Goal: Task Accomplishment & Management: Complete application form

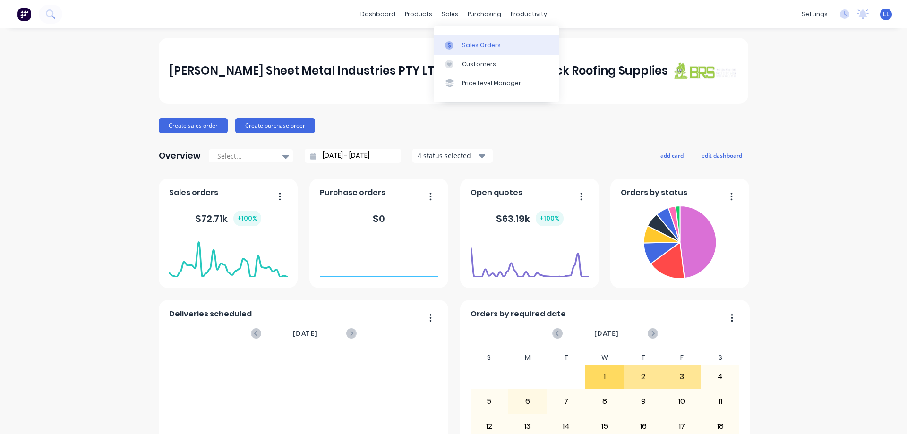
click at [460, 45] on link "Sales Orders" at bounding box center [496, 44] width 125 height 19
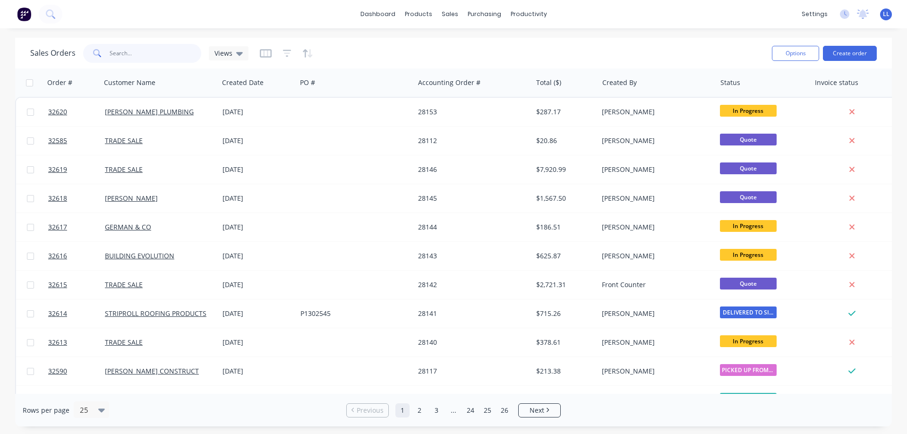
click at [139, 56] on input "text" at bounding box center [156, 53] width 92 height 19
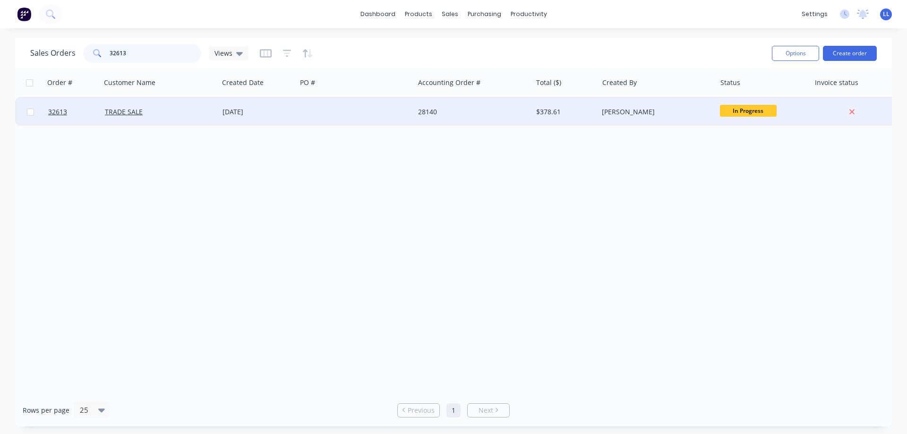
type input "32613"
click at [405, 111] on div at bounding box center [356, 112] width 118 height 28
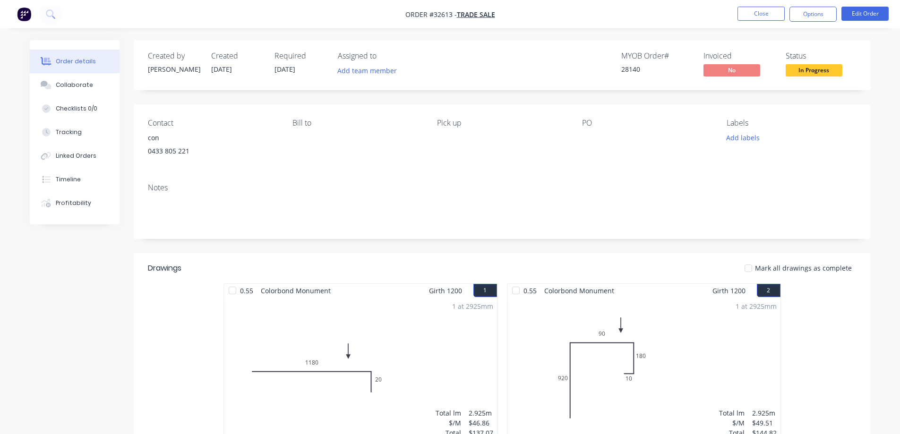
click at [814, 75] on span "In Progress" at bounding box center [814, 70] width 57 height 12
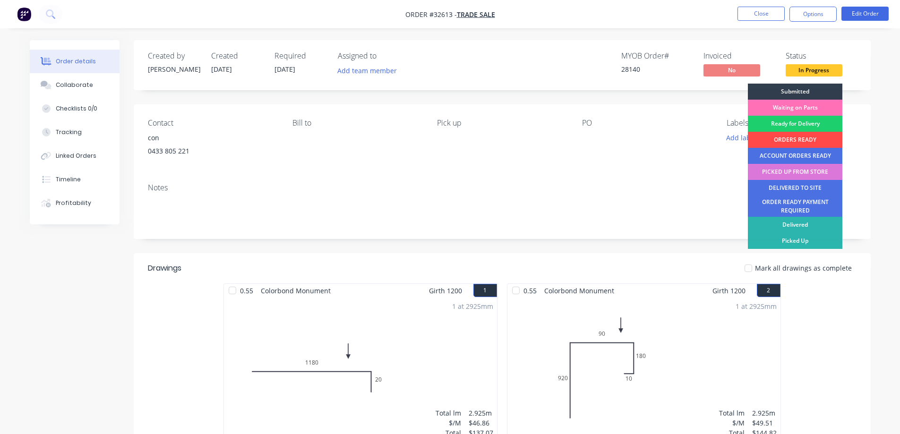
click at [788, 142] on div "ORDERS READY" at bounding box center [795, 140] width 94 height 16
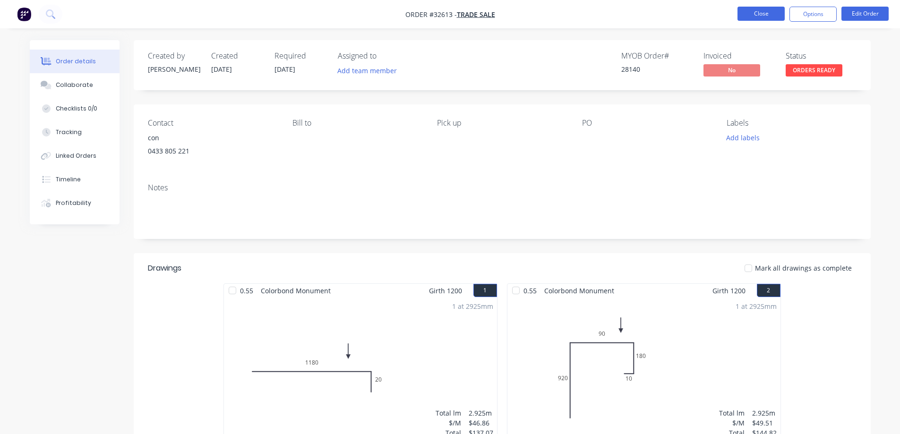
click at [764, 15] on button "Close" at bounding box center [760, 14] width 47 height 14
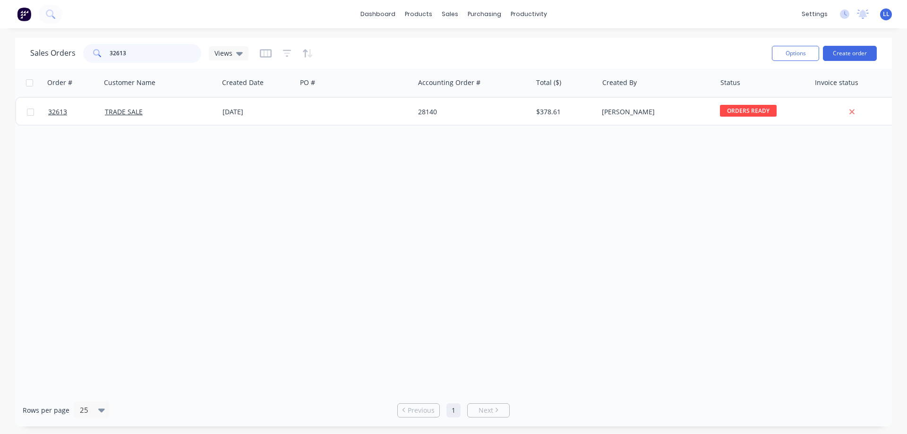
drag, startPoint x: 130, startPoint y: 53, endPoint x: 98, endPoint y: 56, distance: 32.3
click at [98, 56] on div "32613" at bounding box center [142, 53] width 118 height 19
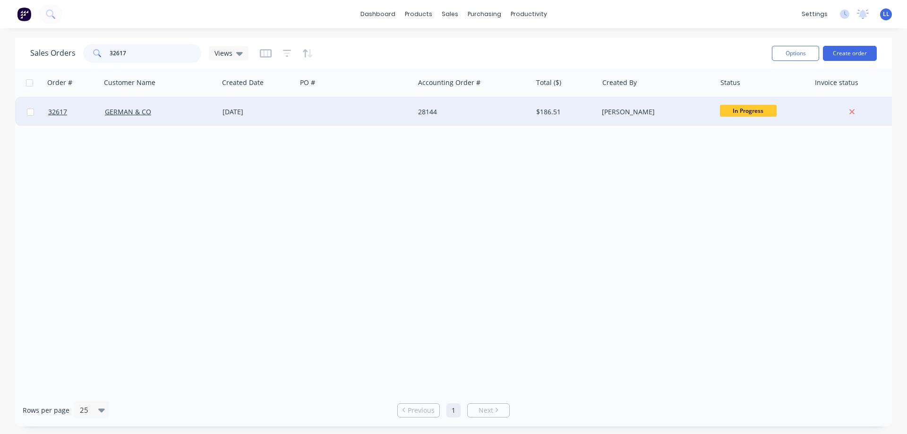
type input "32617"
click at [312, 120] on div at bounding box center [356, 112] width 118 height 28
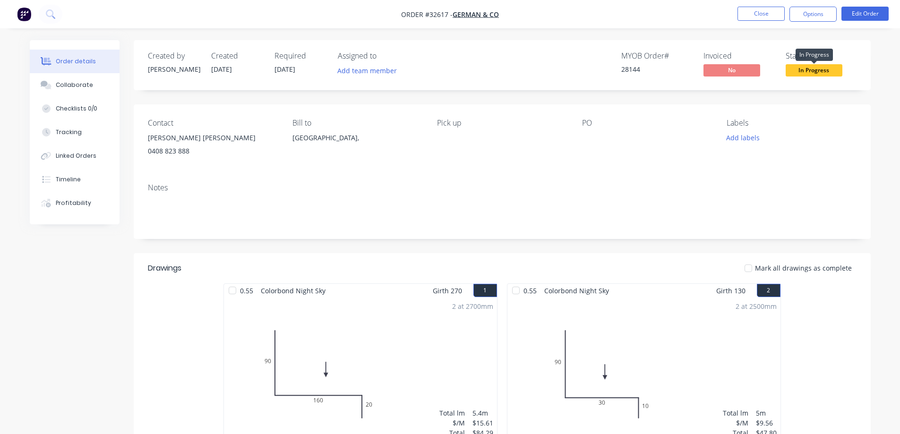
click at [818, 71] on span "In Progress" at bounding box center [814, 70] width 57 height 12
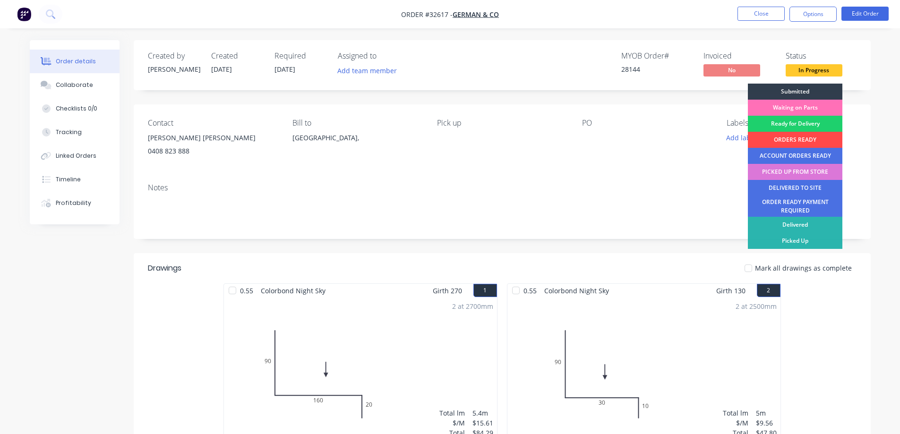
click at [796, 137] on div "ORDERS READY" at bounding box center [795, 140] width 94 height 16
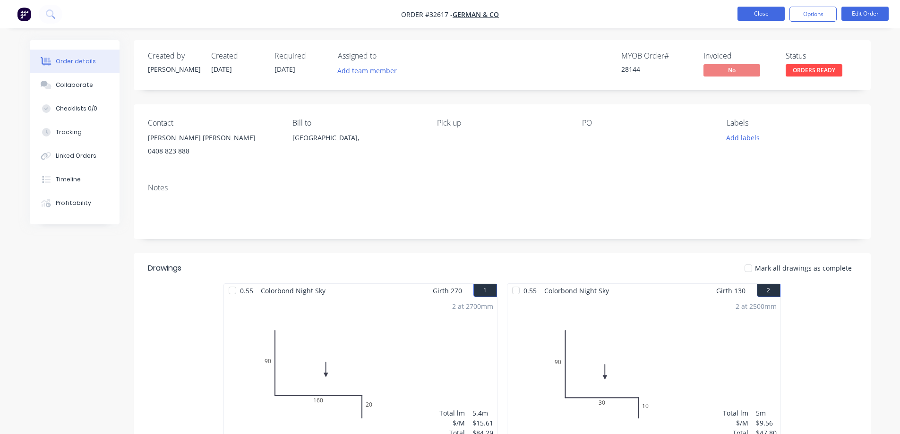
click at [771, 11] on button "Close" at bounding box center [760, 14] width 47 height 14
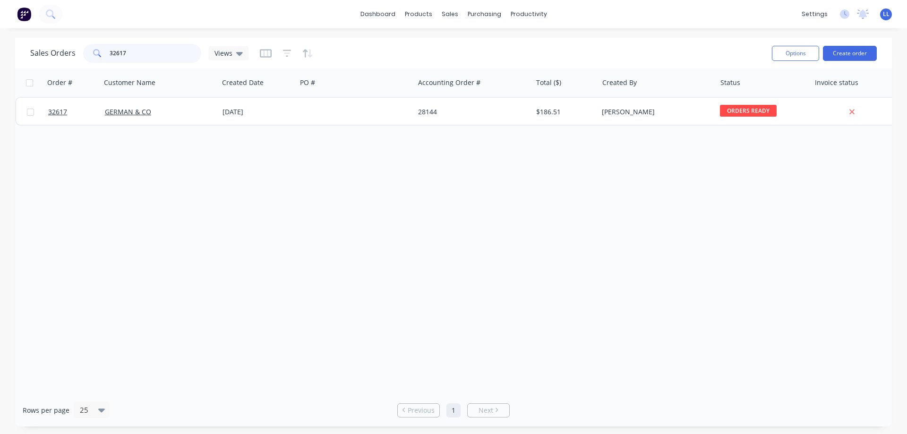
drag, startPoint x: 55, startPoint y: 55, endPoint x: 40, endPoint y: 55, distance: 14.7
click at [40, 55] on div "Sales Orders 32617 Views" at bounding box center [139, 53] width 218 height 19
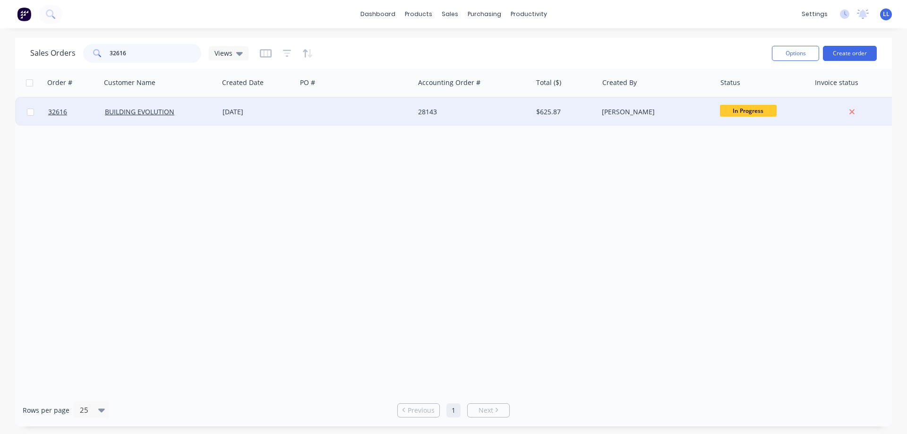
type input "32616"
click at [687, 123] on div "[PERSON_NAME]" at bounding box center [657, 112] width 118 height 28
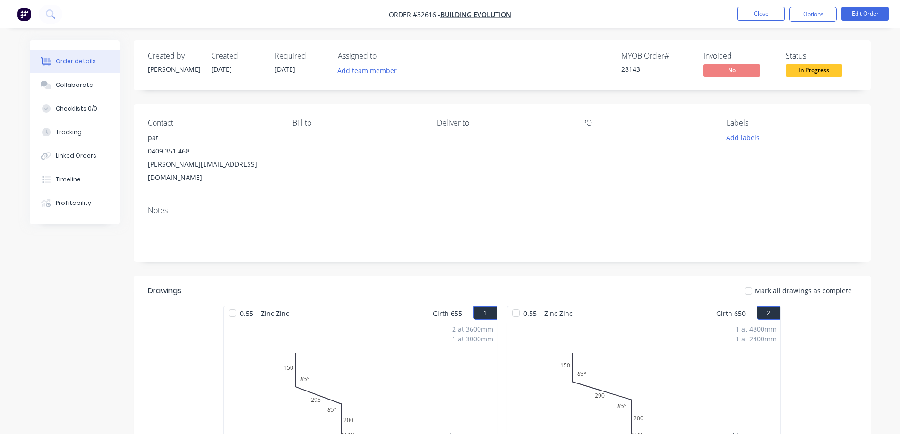
click at [824, 69] on span "In Progress" at bounding box center [814, 70] width 57 height 12
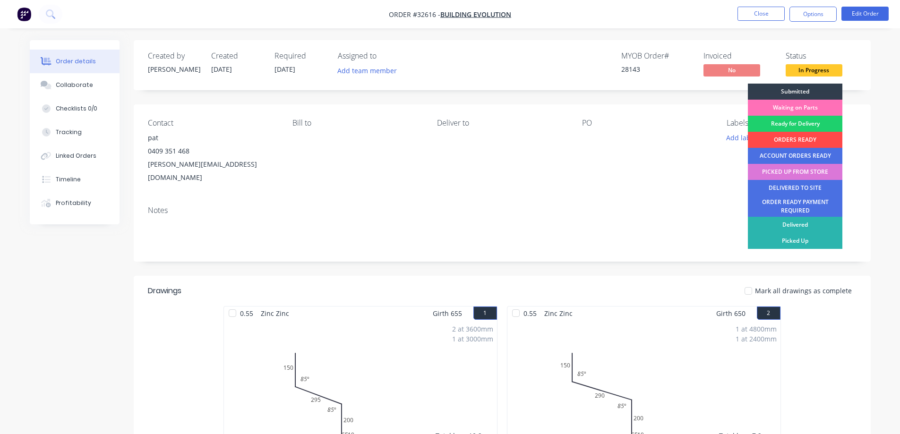
click at [794, 139] on div "ORDERS READY" at bounding box center [795, 140] width 94 height 16
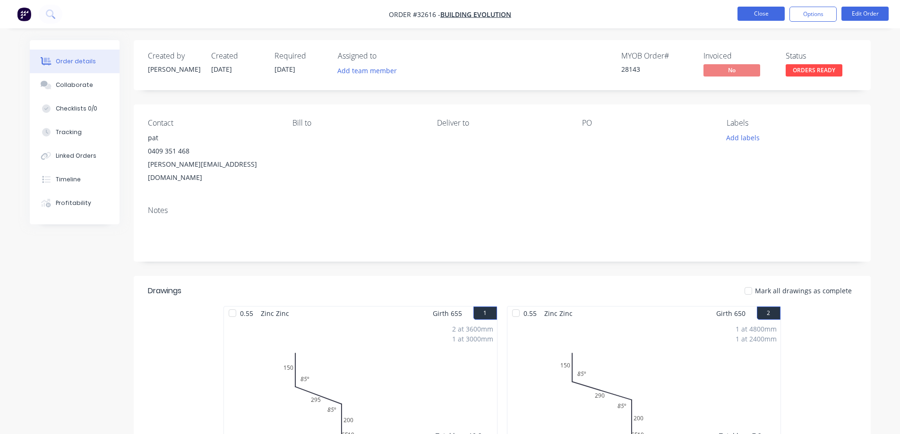
click at [761, 15] on button "Close" at bounding box center [760, 14] width 47 height 14
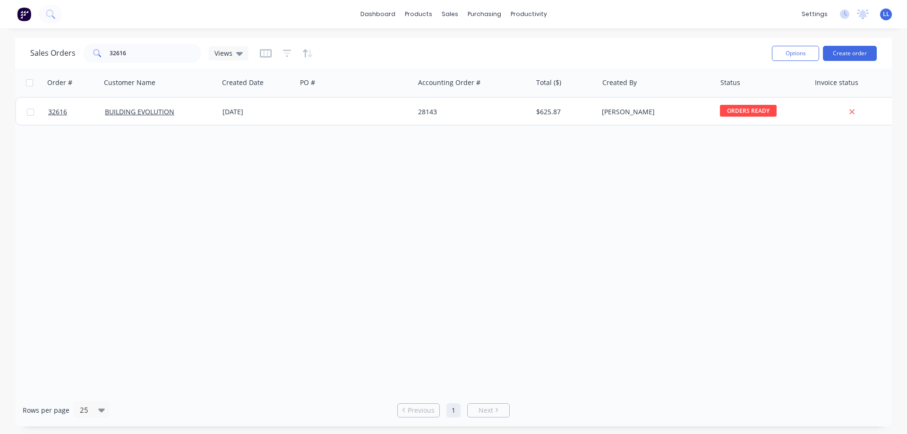
click at [344, 299] on div "Order # Customer Name Created Date PO # Accounting Order # Total ($) Created By…" at bounding box center [453, 232] width 877 height 326
click at [97, 53] on div "32616" at bounding box center [142, 53] width 118 height 19
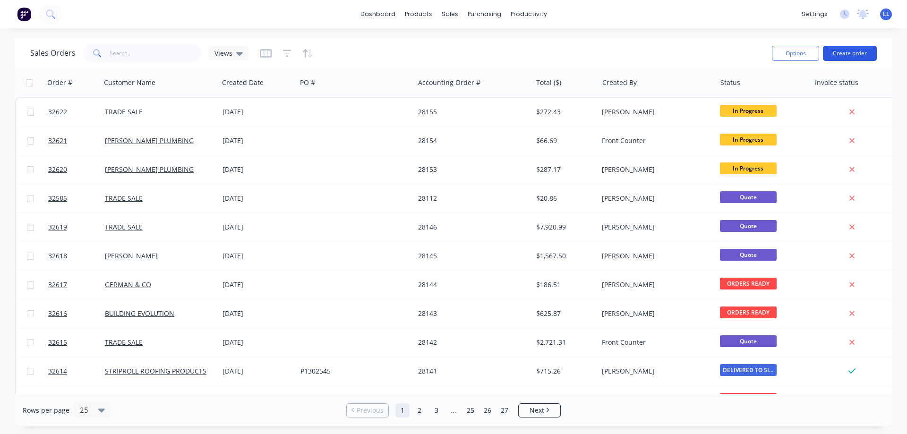
click at [848, 51] on button "Create order" at bounding box center [850, 53] width 54 height 15
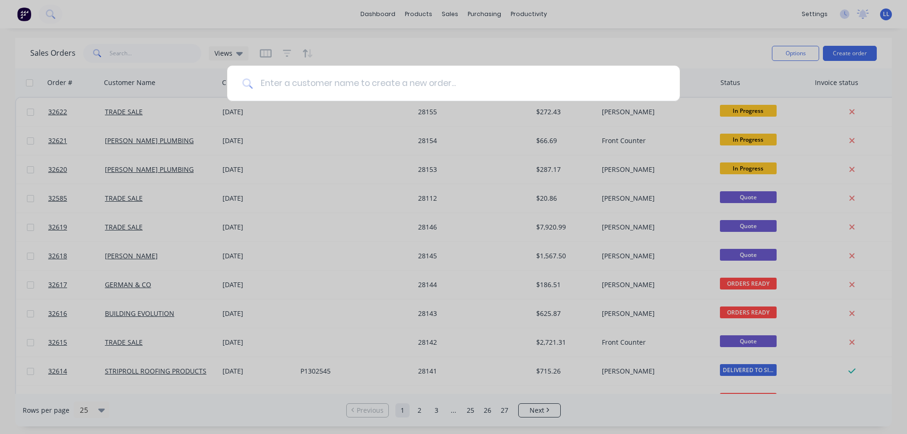
click at [386, 87] on input at bounding box center [459, 83] width 412 height 35
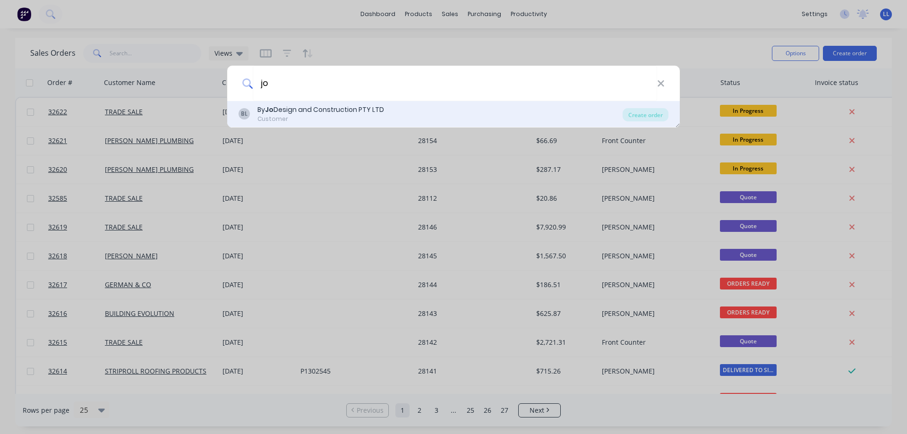
type input "jo"
click at [304, 112] on div "By Jo Design and Construction PTY LTD" at bounding box center [320, 110] width 127 height 10
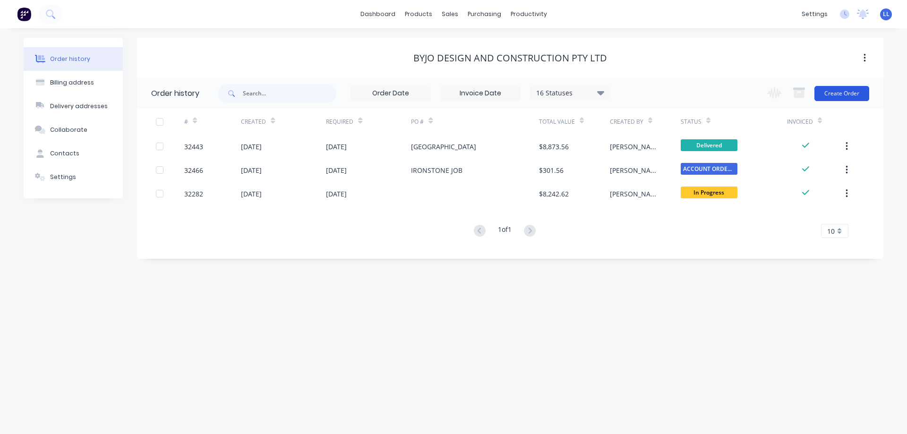
click at [850, 94] on button "Create Order" at bounding box center [841, 93] width 55 height 15
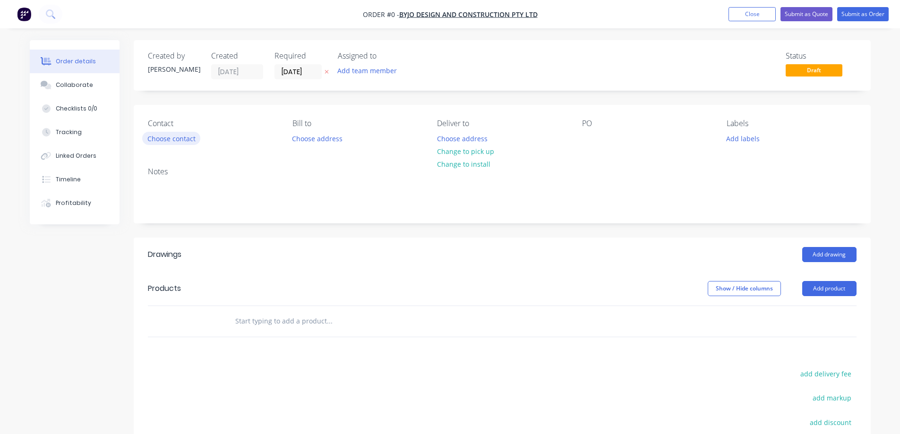
click at [190, 142] on button "Choose contact" at bounding box center [171, 138] width 58 height 13
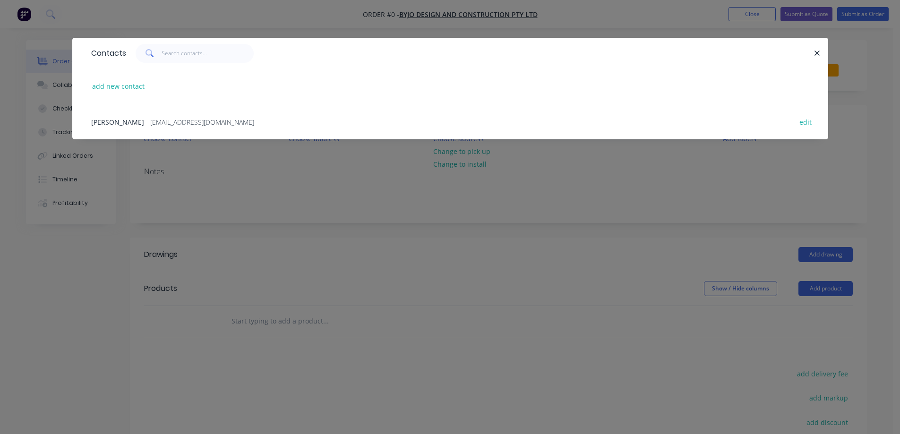
click at [146, 125] on span "- [EMAIL_ADDRESS][DOMAIN_NAME] -" at bounding box center [202, 122] width 112 height 9
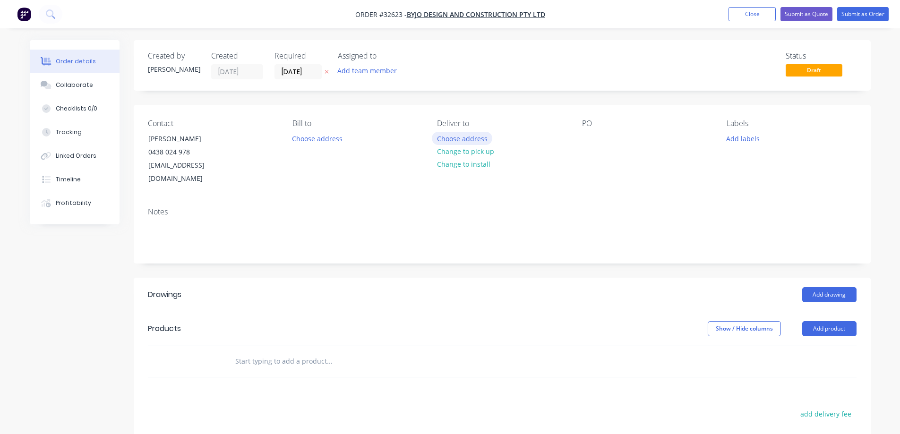
click at [452, 138] on button "Choose address" at bounding box center [462, 138] width 60 height 13
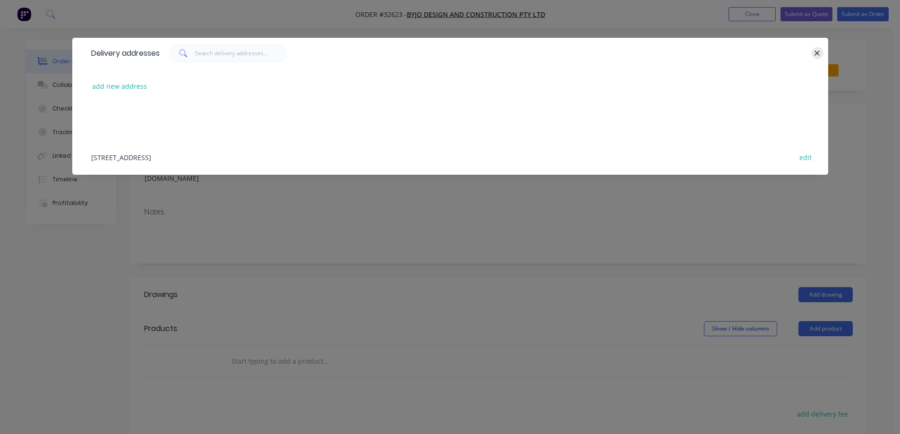
click at [816, 52] on icon "button" at bounding box center [817, 53] width 5 height 5
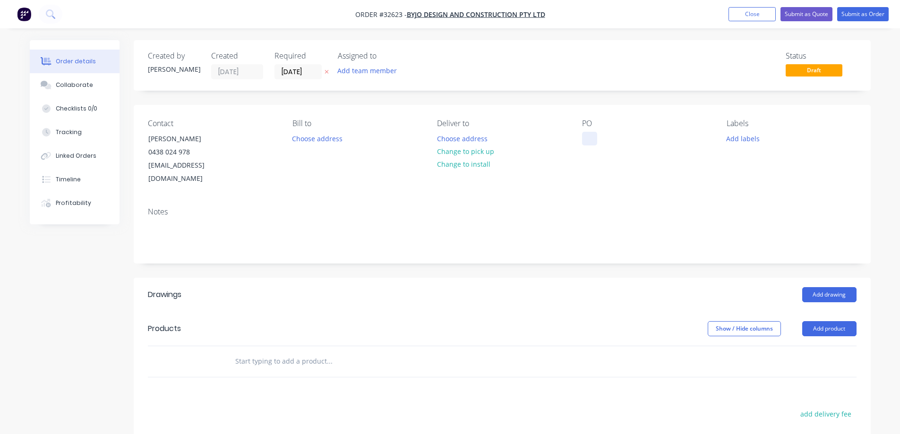
drag, startPoint x: 589, startPoint y: 137, endPoint x: 599, endPoint y: 131, distance: 11.4
click at [588, 136] on div at bounding box center [589, 139] width 15 height 14
click at [593, 139] on div "{[GEOGRAPHIC_DATA]" at bounding box center [623, 139] width 83 height 14
click at [832, 287] on button "Add drawing" at bounding box center [829, 294] width 54 height 15
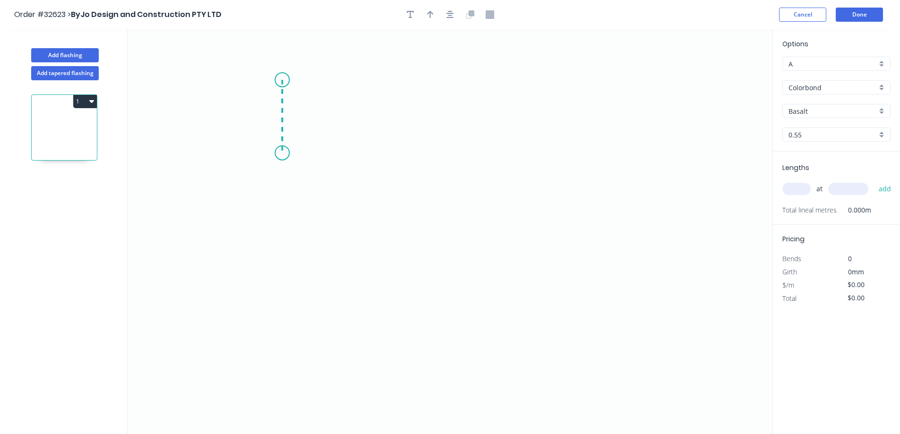
drag, startPoint x: 282, startPoint y: 80, endPoint x: 282, endPoint y: 153, distance: 73.2
click at [282, 153] on icon "0" at bounding box center [450, 231] width 645 height 405
click at [451, 155] on icon "0 ?" at bounding box center [450, 231] width 645 height 405
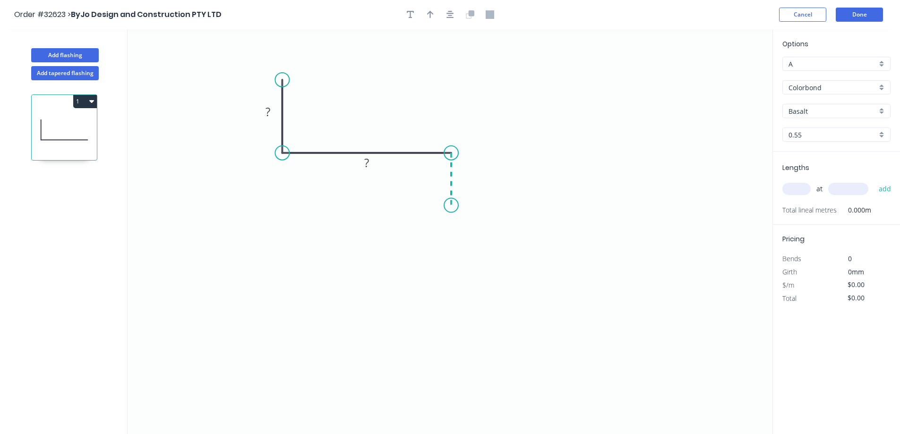
click at [454, 206] on icon "0 ? ?" at bounding box center [450, 231] width 645 height 405
click at [267, 111] on tspan "?" at bounding box center [268, 112] width 5 height 16
click at [434, 10] on button "button" at bounding box center [430, 15] width 14 height 14
type input "$37.95"
drag, startPoint x: 721, startPoint y: 72, endPoint x: 369, endPoint y: 111, distance: 355.0
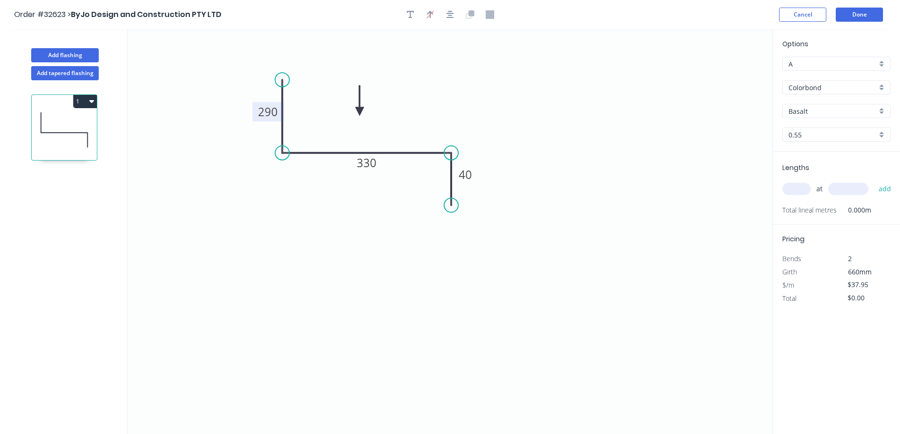
click at [363, 112] on icon at bounding box center [359, 101] width 9 height 30
drag, startPoint x: 802, startPoint y: 105, endPoint x: 808, endPoint y: 108, distance: 6.6
click at [804, 105] on div "Basalt" at bounding box center [836, 111] width 108 height 14
click at [818, 110] on input "text" at bounding box center [832, 111] width 88 height 10
click at [817, 129] on div "Woodland Grey" at bounding box center [836, 129] width 107 height 17
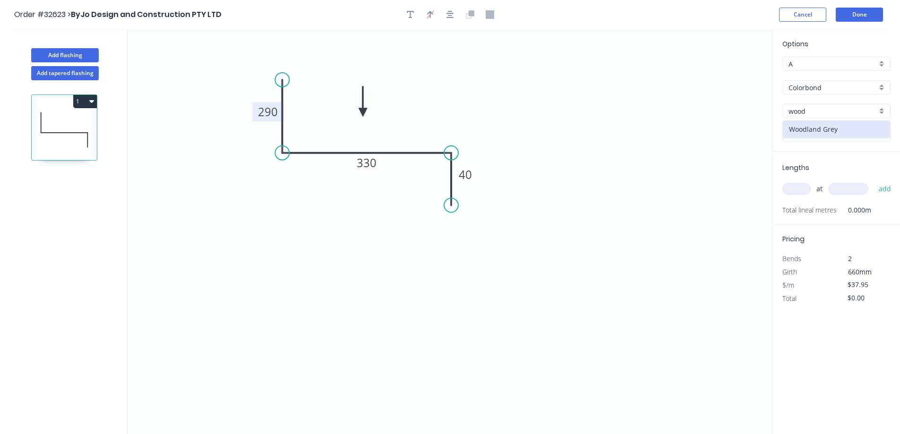
type input "Woodland Grey"
click at [802, 187] on input "text" at bounding box center [796, 189] width 28 height 12
type input "2"
type input "7000"
click at [874, 181] on button "add" at bounding box center [885, 189] width 22 height 16
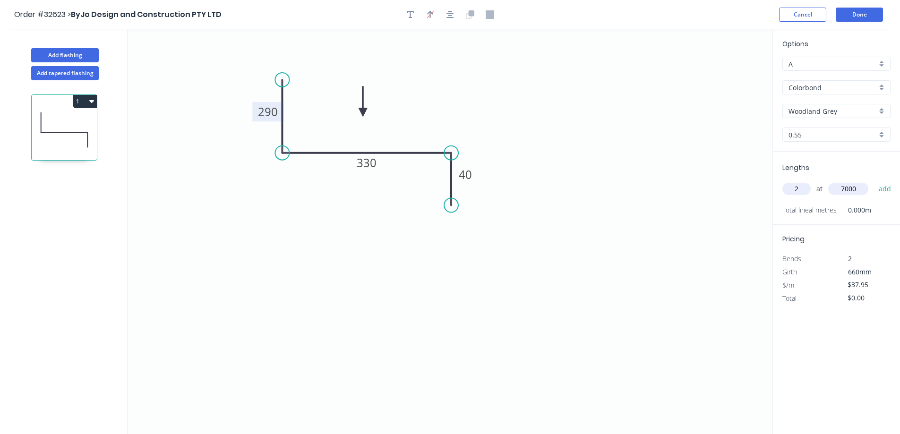
type input "$531.30"
type input "2"
type input "6100"
click at [874, 181] on button "add" at bounding box center [885, 189] width 22 height 16
type input "$994.29"
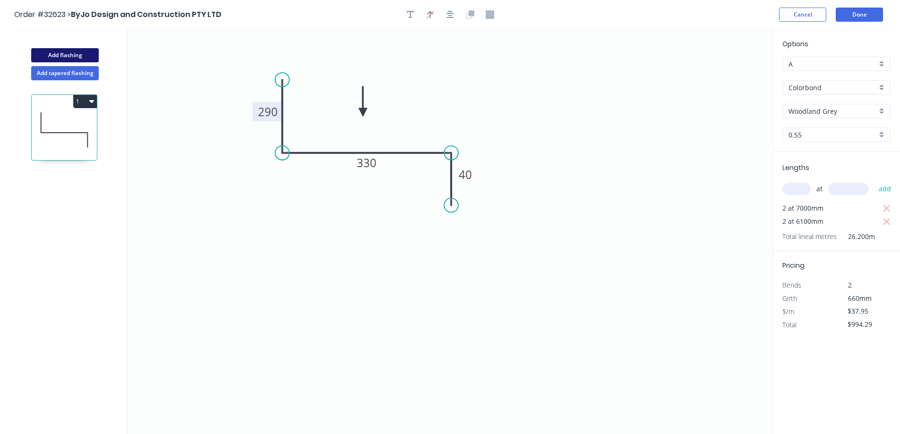
click at [81, 52] on button "Add flashing" at bounding box center [65, 55] width 68 height 14
type input "$0.00"
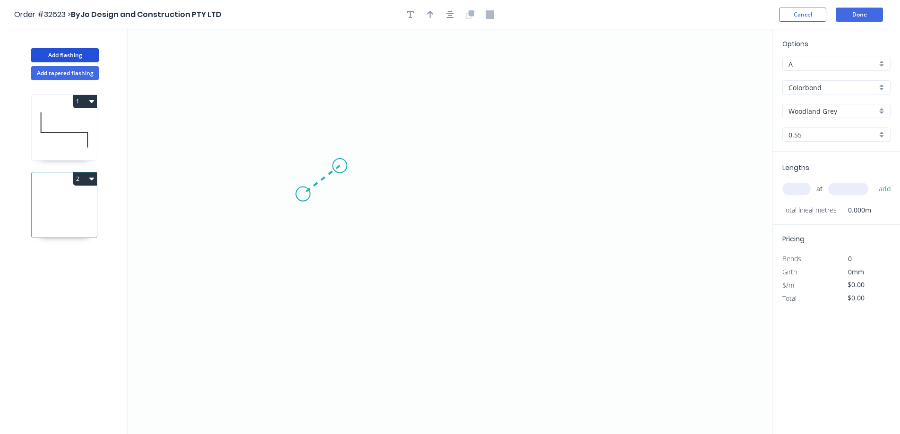
drag, startPoint x: 340, startPoint y: 166, endPoint x: 299, endPoint y: 198, distance: 52.2
click at [299, 198] on icon "0" at bounding box center [450, 231] width 645 height 405
drag, startPoint x: 299, startPoint y: 198, endPoint x: 301, endPoint y: 82, distance: 115.8
click at [301, 82] on icon "0 ?" at bounding box center [450, 231] width 645 height 405
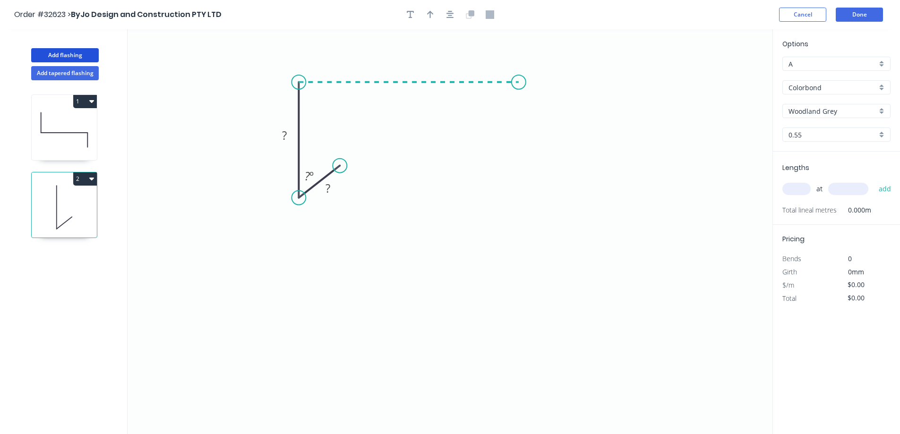
click at [519, 79] on icon "0 ? ? ? º" at bounding box center [450, 231] width 645 height 405
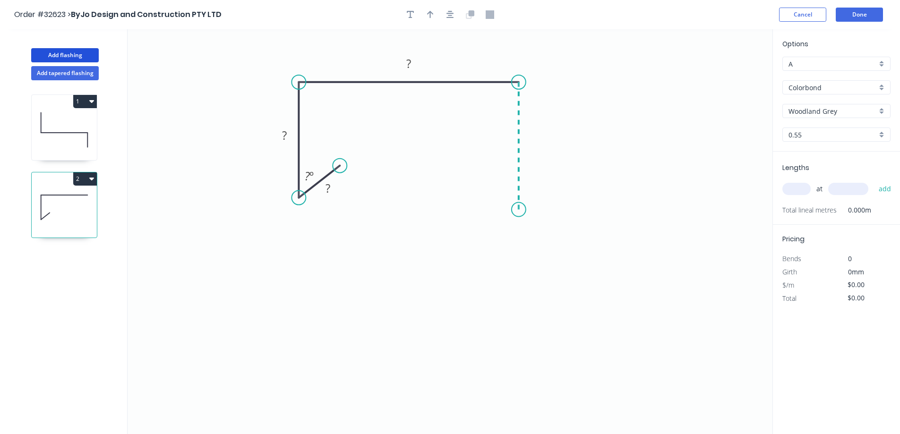
click at [510, 209] on icon "0 ? ? ? ? º" at bounding box center [450, 231] width 645 height 405
drag, startPoint x: 510, startPoint y: 209, endPoint x: 489, endPoint y: 239, distance: 36.6
click at [489, 239] on icon "0 ? ? ? ? ? º" at bounding box center [450, 231] width 645 height 405
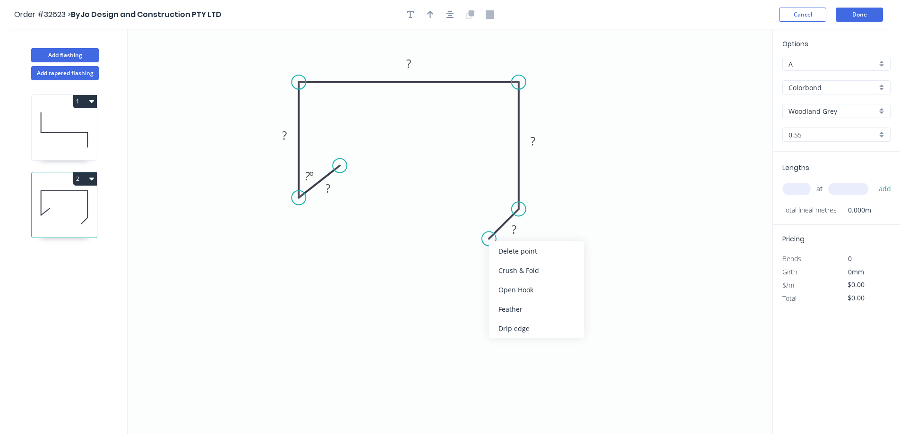
click at [506, 251] on div "Delete point" at bounding box center [536, 250] width 95 height 19
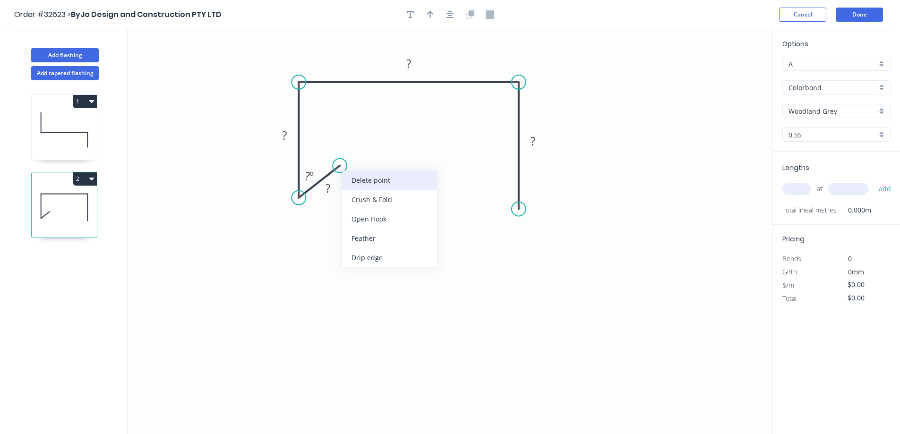
click at [375, 176] on div "Delete point" at bounding box center [389, 180] width 95 height 19
click at [301, 199] on circle at bounding box center [298, 198] width 14 height 14
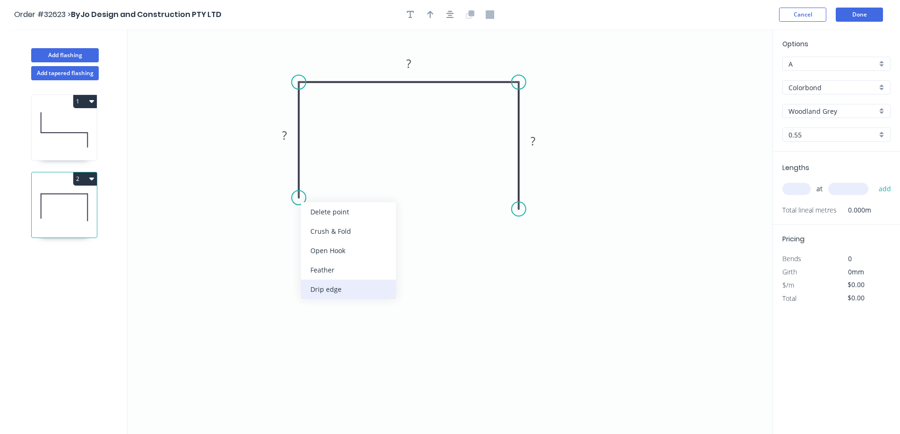
click at [332, 288] on div "Drip edge" at bounding box center [348, 289] width 95 height 19
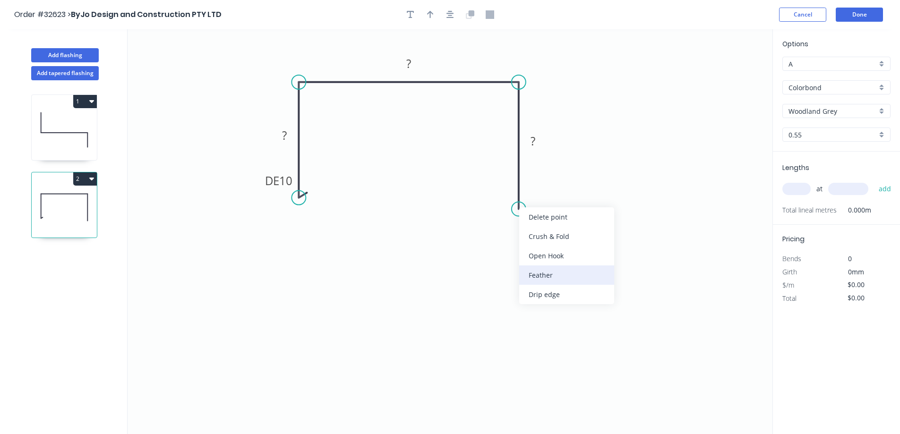
click at [536, 275] on div "Feather" at bounding box center [566, 275] width 95 height 19
click at [509, 191] on tspan "15" at bounding box center [504, 192] width 13 height 16
drag, startPoint x: 546, startPoint y: 227, endPoint x: 511, endPoint y: 202, distance: 43.0
click at [546, 226] on div "Delete point" at bounding box center [563, 226] width 95 height 19
click at [523, 83] on circle at bounding box center [519, 82] width 14 height 14
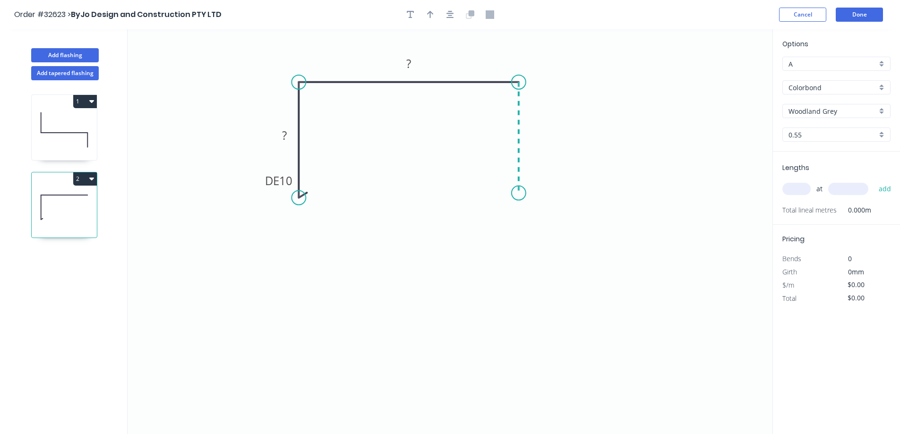
drag, startPoint x: 523, startPoint y: 83, endPoint x: 515, endPoint y: 193, distance: 110.3
click at [515, 193] on icon "0 DE 10 ? ?" at bounding box center [450, 231] width 645 height 405
click at [550, 285] on div "Drip edge" at bounding box center [562, 283] width 95 height 19
click at [555, 221] on div "Flip bend" at bounding box center [570, 221] width 95 height 19
click at [535, 242] on div "Delete bend" at bounding box center [566, 244] width 95 height 19
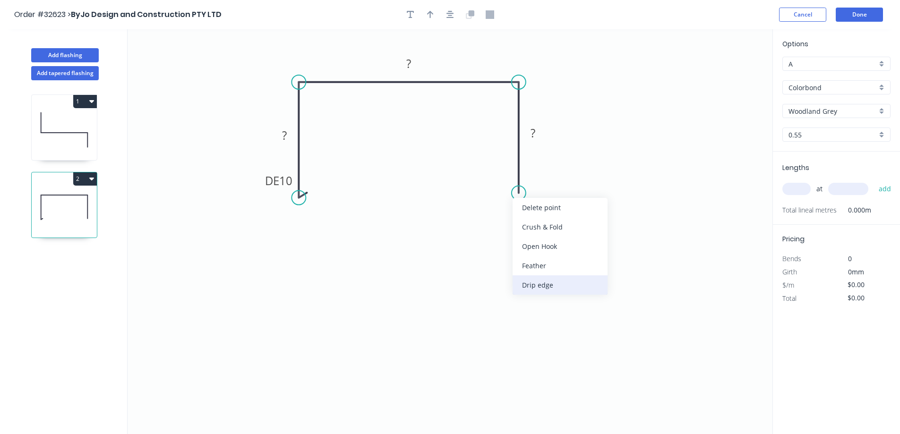
click at [544, 286] on div "Drip edge" at bounding box center [560, 284] width 95 height 19
click at [529, 249] on div "Delete bend" at bounding box center [561, 246] width 95 height 19
click at [527, 258] on div "Feather" at bounding box center [565, 264] width 95 height 19
click at [291, 135] on rect at bounding box center [284, 135] width 19 height 13
click at [795, 183] on input "text" at bounding box center [796, 189] width 28 height 12
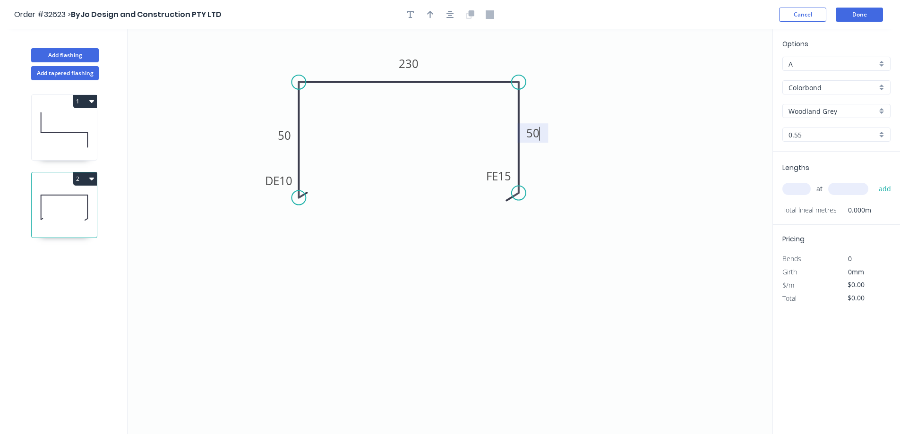
type input "$21.96"
click at [795, 193] on input "text" at bounding box center [796, 189] width 28 height 12
type input "1"
type input "2000"
click at [874, 181] on button "add" at bounding box center [885, 189] width 22 height 16
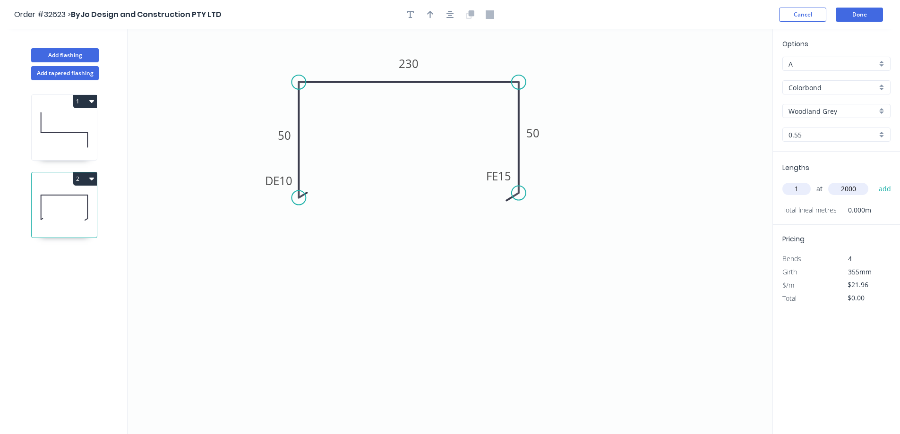
type input "$43.92"
drag, startPoint x: 425, startPoint y: 15, endPoint x: 663, endPoint y: 92, distance: 250.6
click at [426, 15] on button "button" at bounding box center [430, 15] width 14 height 14
click at [454, 17] on icon "button" at bounding box center [450, 14] width 8 height 9
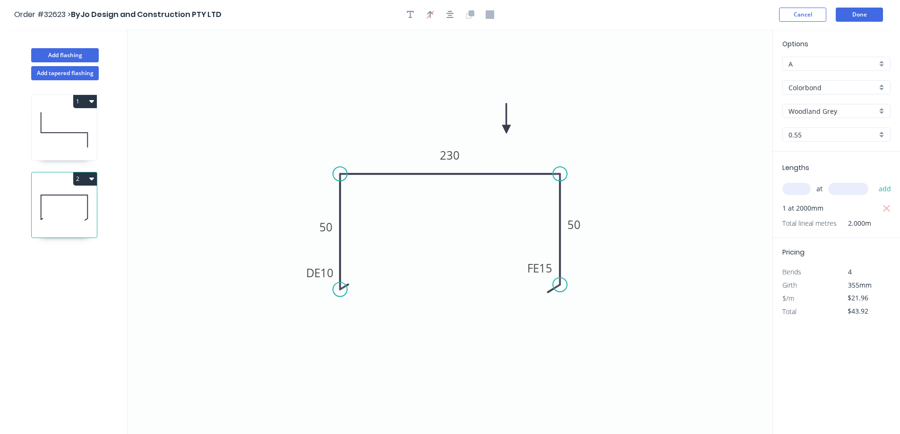
drag, startPoint x: 725, startPoint y: 73, endPoint x: 506, endPoint y: 129, distance: 225.8
click at [506, 129] on icon at bounding box center [506, 118] width 9 height 30
click at [77, 54] on button "Add flashing" at bounding box center [65, 55] width 68 height 14
type input "$0.00"
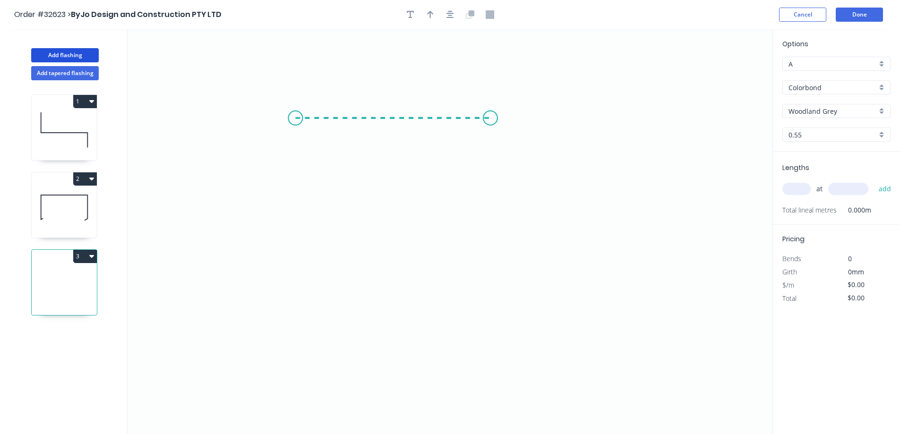
drag, startPoint x: 295, startPoint y: 118, endPoint x: 490, endPoint y: 121, distance: 195.1
click at [490, 121] on icon "0" at bounding box center [450, 231] width 645 height 405
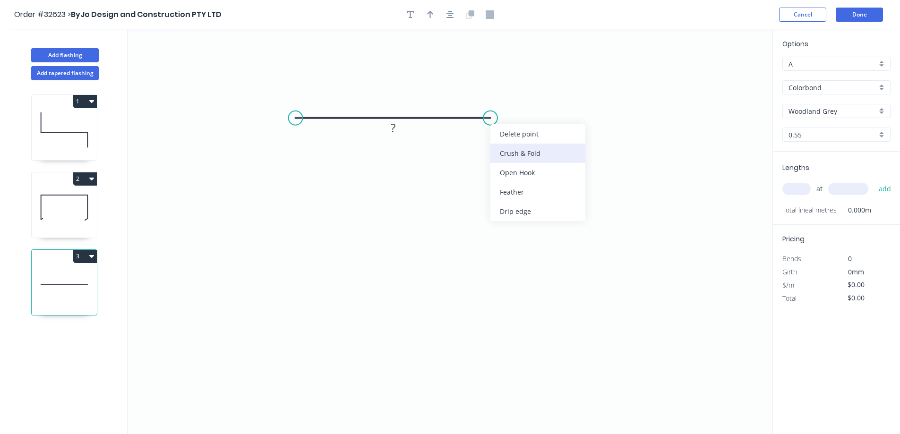
click at [531, 154] on div "Crush & Fold" at bounding box center [537, 153] width 95 height 19
click at [513, 144] on div "Flip bend" at bounding box center [542, 146] width 95 height 19
drag, startPoint x: 294, startPoint y: 130, endPoint x: 294, endPoint y: 121, distance: 8.5
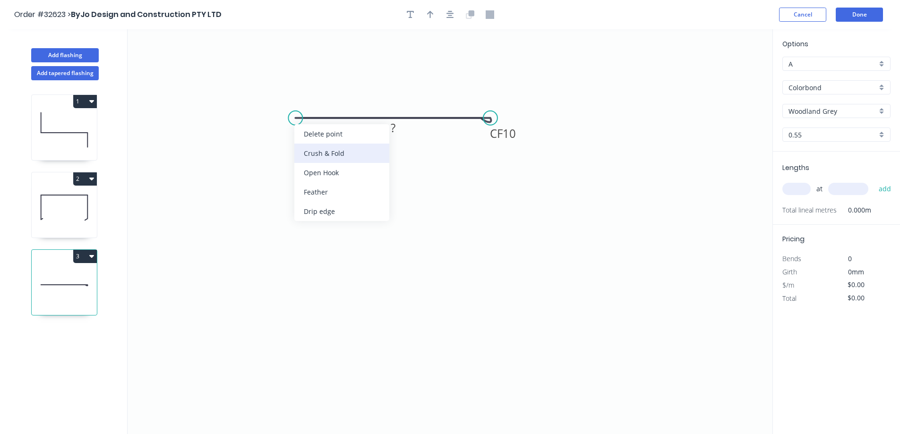
click at [315, 157] on div "Crush & Fold" at bounding box center [341, 153] width 95 height 19
click at [394, 132] on tspan "?" at bounding box center [393, 128] width 5 height 16
drag, startPoint x: 452, startPoint y: 15, endPoint x: 441, endPoint y: 23, distance: 13.6
click at [452, 15] on icon "button" at bounding box center [450, 14] width 8 height 9
type input "$17.73"
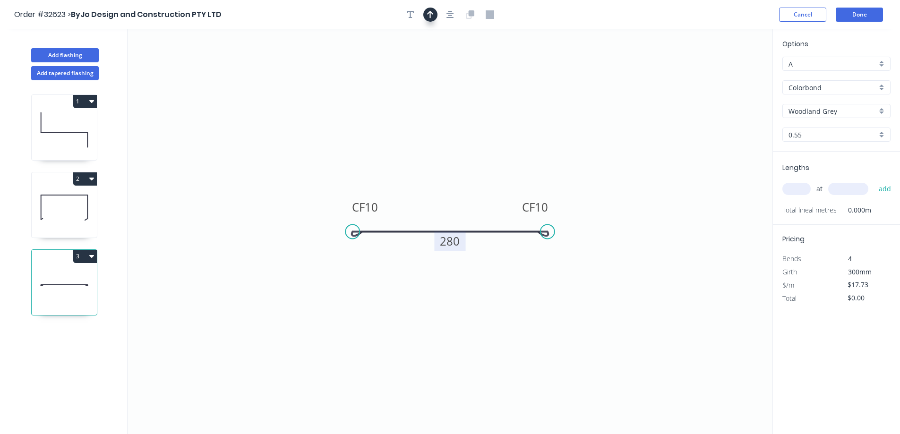
drag, startPoint x: 430, startPoint y: 17, endPoint x: 454, endPoint y: 29, distance: 27.0
click at [430, 17] on icon "button" at bounding box center [430, 15] width 7 height 8
drag, startPoint x: 722, startPoint y: 73, endPoint x: 436, endPoint y: 173, distance: 303.2
click at [434, 174] on icon at bounding box center [433, 165] width 9 height 30
click at [845, 112] on input "Woodland Grey" at bounding box center [832, 111] width 88 height 10
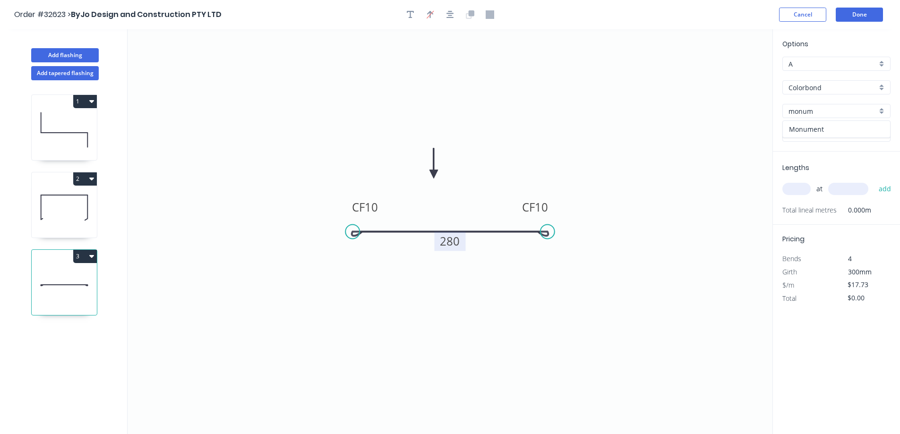
click at [831, 131] on div "Monument" at bounding box center [836, 129] width 107 height 17
type input "Monument"
click at [798, 188] on input "text" at bounding box center [796, 189] width 28 height 12
type input "2"
type input "430"
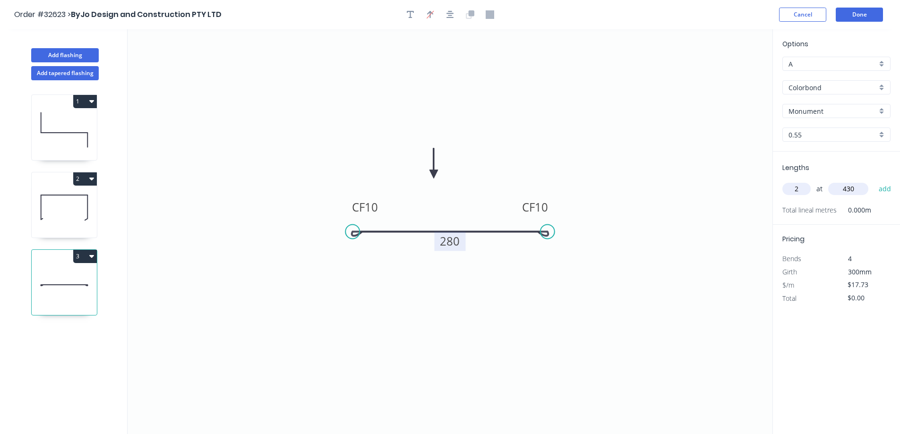
click at [874, 181] on button "add" at bounding box center [885, 189] width 22 height 16
type input "$35.46"
click at [78, 55] on button "Add flashing" at bounding box center [65, 55] width 68 height 14
type input "$0.00"
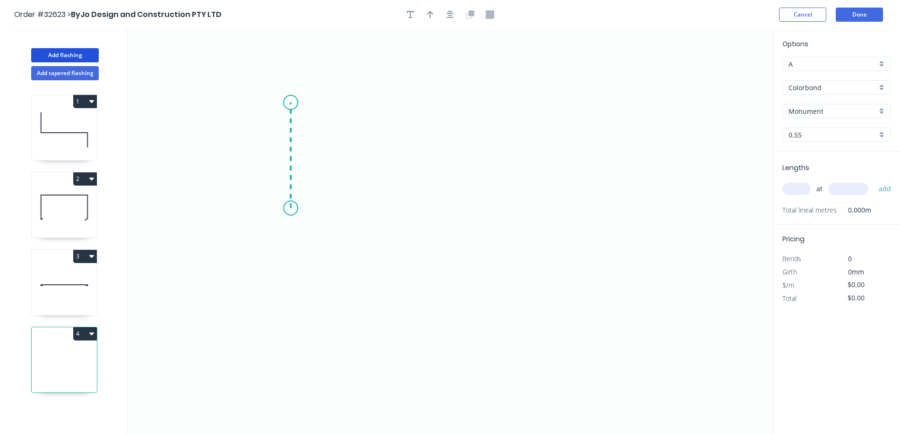
drag, startPoint x: 291, startPoint y: 198, endPoint x: 285, endPoint y: 103, distance: 95.6
click at [285, 103] on icon "0" at bounding box center [450, 231] width 645 height 405
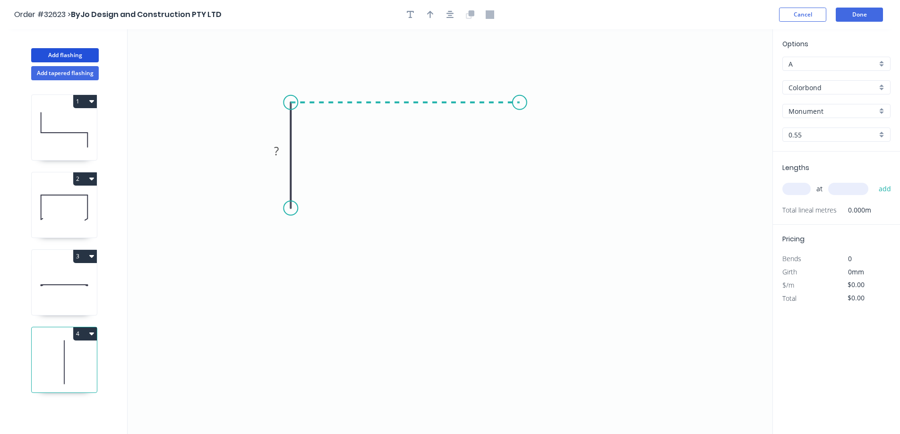
drag, startPoint x: 285, startPoint y: 103, endPoint x: 520, endPoint y: 111, distance: 234.5
click at [520, 111] on icon "0 ?" at bounding box center [450, 231] width 645 height 405
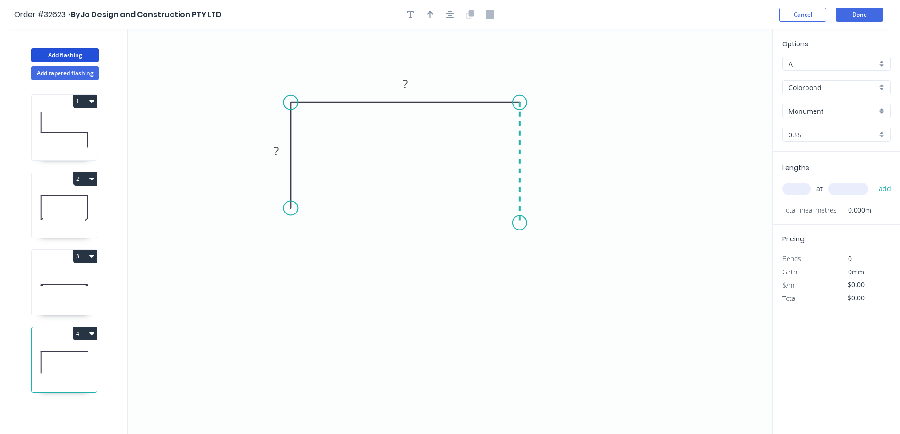
drag, startPoint x: 521, startPoint y: 131, endPoint x: 520, endPoint y: 224, distance: 92.6
click at [520, 224] on icon "0 ? ?" at bounding box center [450, 231] width 645 height 405
click at [531, 299] on div "Feather" at bounding box center [563, 294] width 95 height 19
click at [511, 207] on tspan "15" at bounding box center [505, 207] width 13 height 16
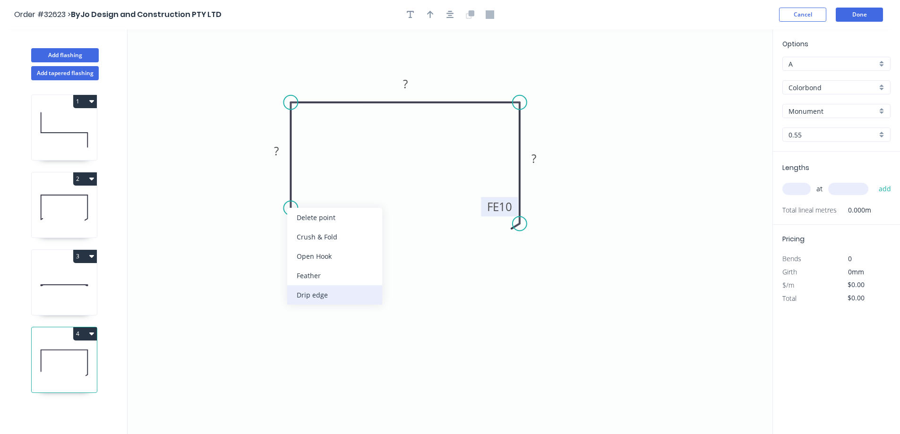
click at [323, 301] on div "Drip edge" at bounding box center [334, 294] width 95 height 19
click at [281, 150] on rect at bounding box center [276, 151] width 19 height 13
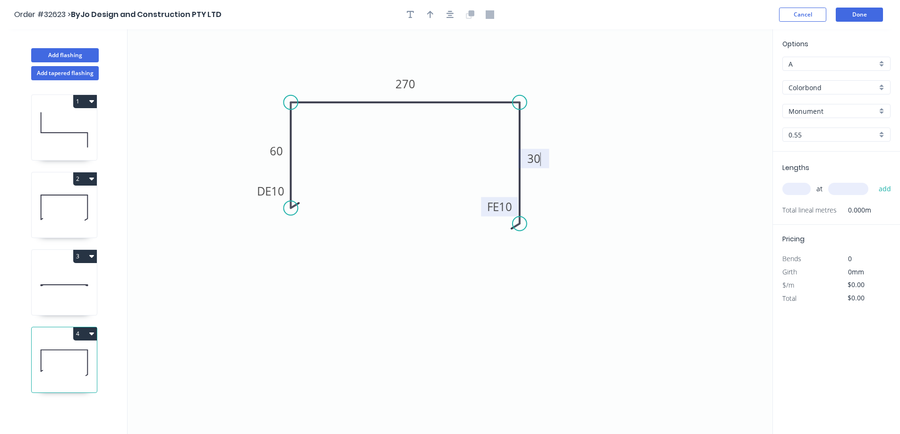
type input "$21.96"
drag, startPoint x: 839, startPoint y: 111, endPoint x: 702, endPoint y: 118, distance: 136.7
click at [719, 120] on div "Add flashing Add tapered flashing 1 2 3 4 0 DE 10 60 270 FE 10 30 Options A A C…" at bounding box center [450, 240] width 900 height 422
click at [857, 134] on div "Woodland Grey" at bounding box center [836, 129] width 107 height 17
type input "Woodland Grey"
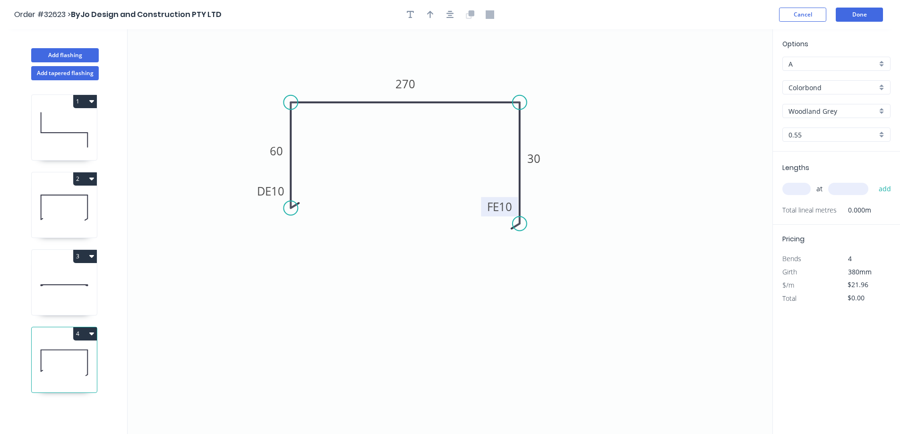
click at [797, 189] on input "text" at bounding box center [796, 189] width 28 height 12
type input "2"
type input "7000"
click at [874, 181] on button "add" at bounding box center [885, 189] width 22 height 16
type input "$307.44"
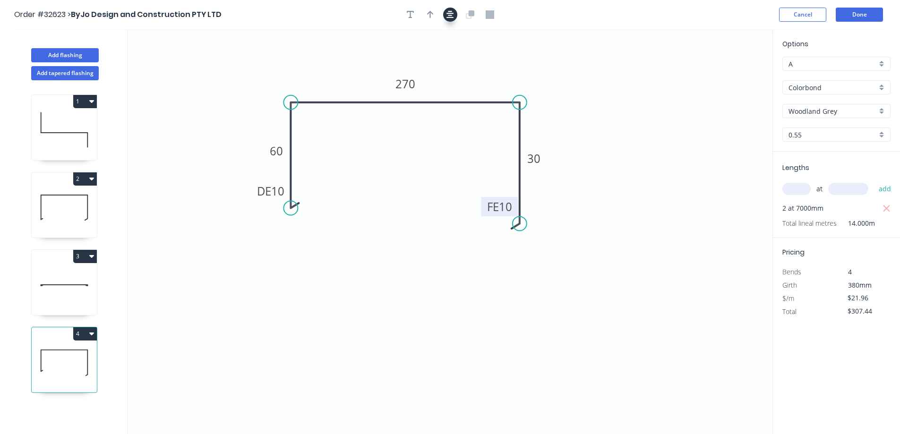
click at [445, 17] on button "button" at bounding box center [450, 15] width 14 height 14
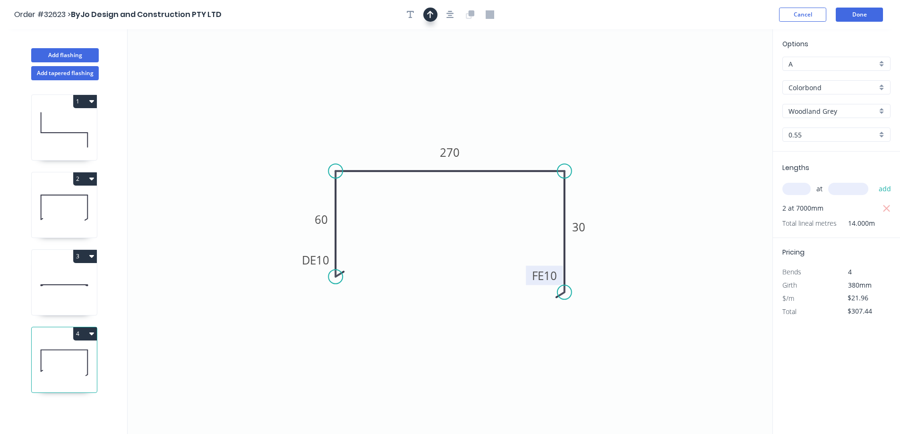
click at [428, 16] on icon "button" at bounding box center [430, 14] width 7 height 9
drag, startPoint x: 725, startPoint y: 75, endPoint x: 392, endPoint y: 132, distance: 337.9
click at [392, 132] on icon at bounding box center [392, 121] width 9 height 30
click at [59, 53] on button "Add flashing" at bounding box center [65, 55] width 68 height 14
type input "$0.00"
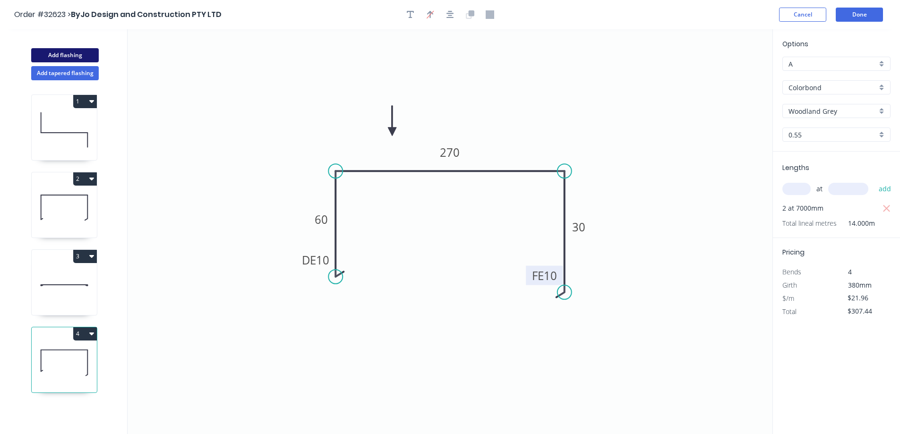
type input "$0.00"
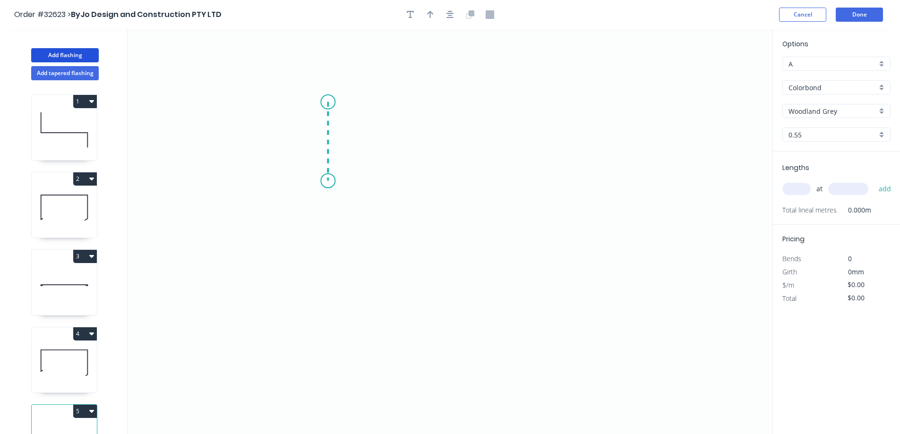
drag, startPoint x: 328, startPoint y: 102, endPoint x: 325, endPoint y: 181, distance: 79.0
click at [325, 181] on icon "0" at bounding box center [450, 231] width 645 height 405
drag, startPoint x: 406, startPoint y: 181, endPoint x: 502, endPoint y: 183, distance: 95.9
click at [502, 183] on icon "0 ?" at bounding box center [450, 231] width 645 height 405
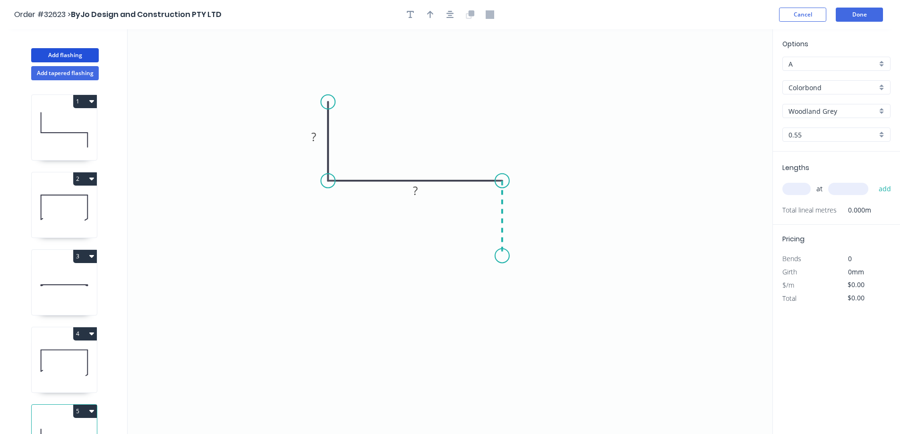
click at [502, 256] on icon "0 ? ?" at bounding box center [450, 231] width 645 height 405
click at [538, 282] on div "Crush & Fold" at bounding box center [549, 287] width 95 height 19
drag, startPoint x: 522, startPoint y: 285, endPoint x: 491, endPoint y: 114, distance: 173.3
click at [522, 283] on div "Flip bend" at bounding box center [553, 286] width 95 height 19
click at [450, 19] on button "button" at bounding box center [450, 15] width 14 height 14
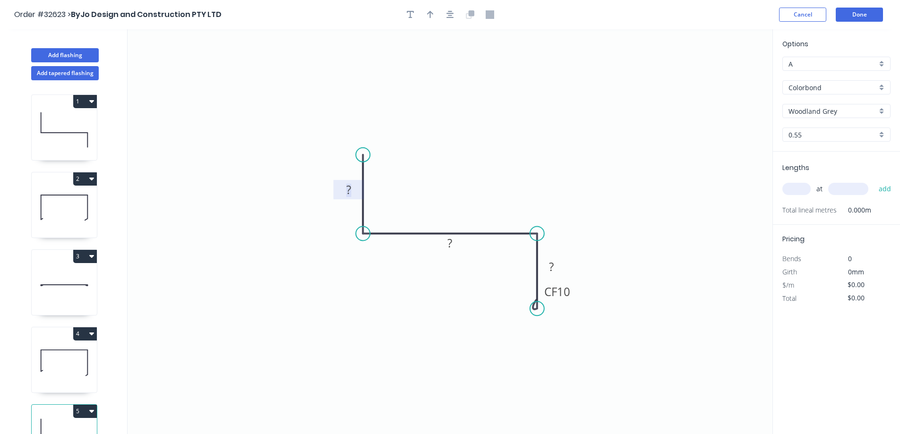
click at [353, 188] on rect at bounding box center [348, 190] width 19 height 13
drag, startPoint x: 431, startPoint y: 15, endPoint x: 621, endPoint y: 104, distance: 209.9
click at [433, 17] on icon "button" at bounding box center [430, 14] width 7 height 9
type input "$13.79"
drag, startPoint x: 549, startPoint y: 179, endPoint x: 464, endPoint y: 161, distance: 86.8
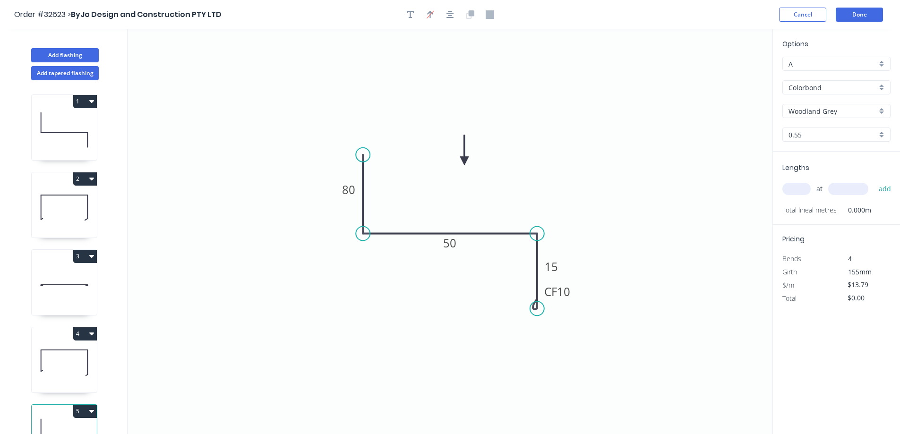
click at [464, 161] on icon at bounding box center [464, 150] width 9 height 30
click at [804, 188] on input "text" at bounding box center [796, 189] width 28 height 12
type input "4"
type input "3800"
click at [874, 181] on button "add" at bounding box center [885, 189] width 22 height 16
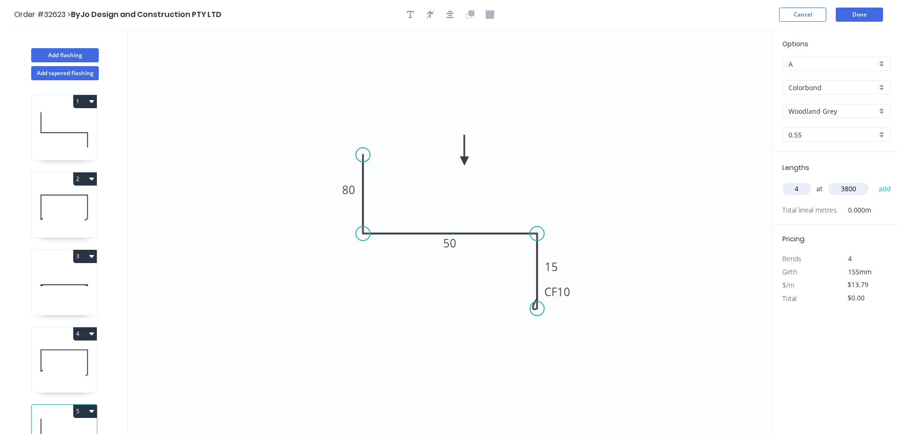
type input "$209.61"
type input "4"
type input "4600"
click at [874, 181] on button "add" at bounding box center [885, 189] width 22 height 16
type input "$463.34"
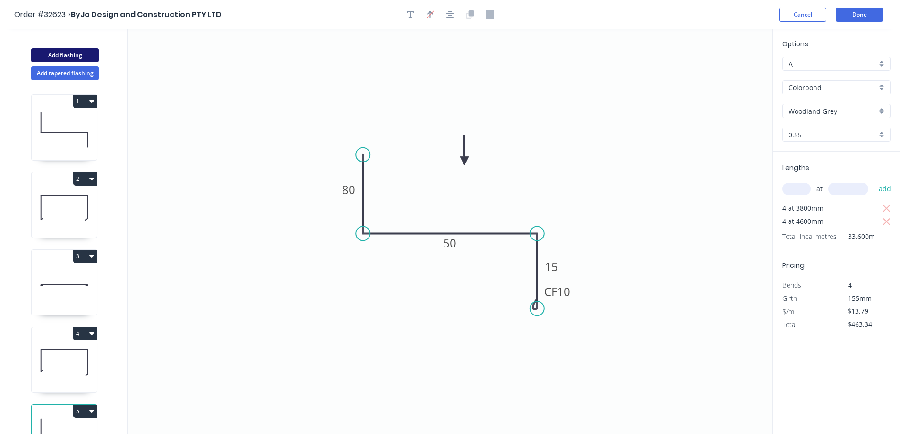
click at [82, 52] on button "Add flashing" at bounding box center [65, 55] width 68 height 14
type input "$0.00"
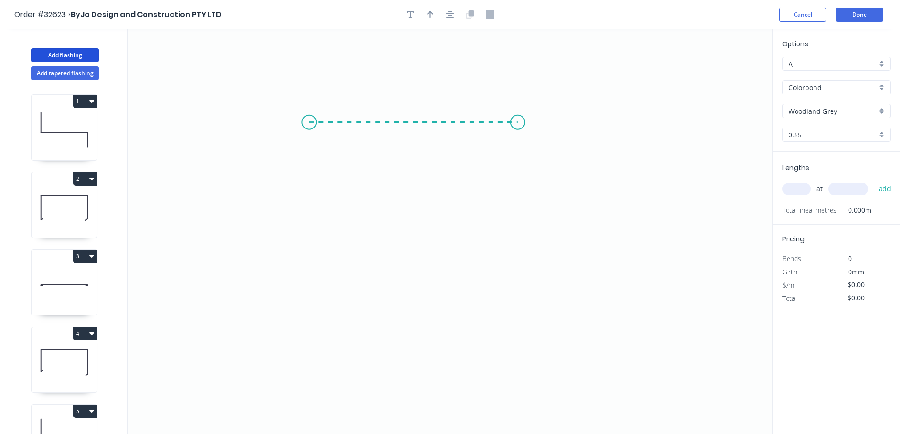
drag, startPoint x: 309, startPoint y: 122, endPoint x: 518, endPoint y: 128, distance: 208.9
click at [518, 128] on icon "0" at bounding box center [450, 231] width 645 height 405
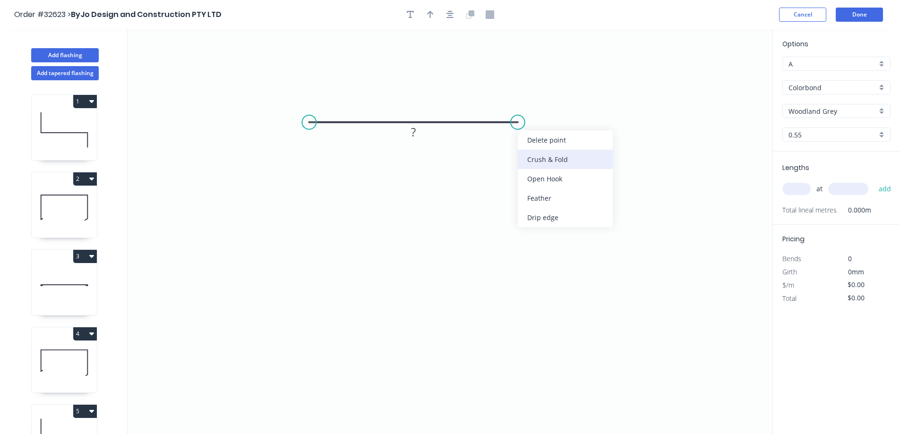
click at [555, 162] on div "Crush & Fold" at bounding box center [565, 159] width 95 height 19
drag, startPoint x: 543, startPoint y: 157, endPoint x: 403, endPoint y: 140, distance: 140.4
click at [537, 156] on div "Flip bend" at bounding box center [566, 155] width 95 height 19
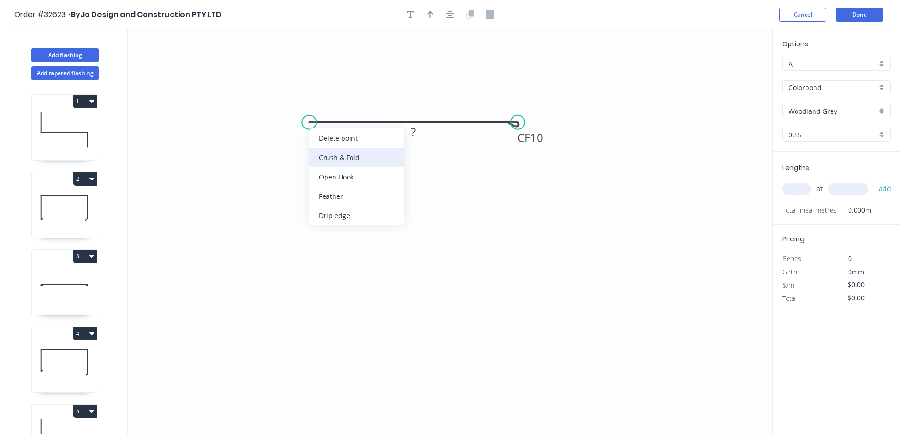
click at [330, 157] on div "Crush & Fold" at bounding box center [356, 157] width 95 height 19
click at [418, 133] on rect at bounding box center [413, 132] width 19 height 13
click at [803, 189] on input "text" at bounding box center [796, 189] width 28 height 12
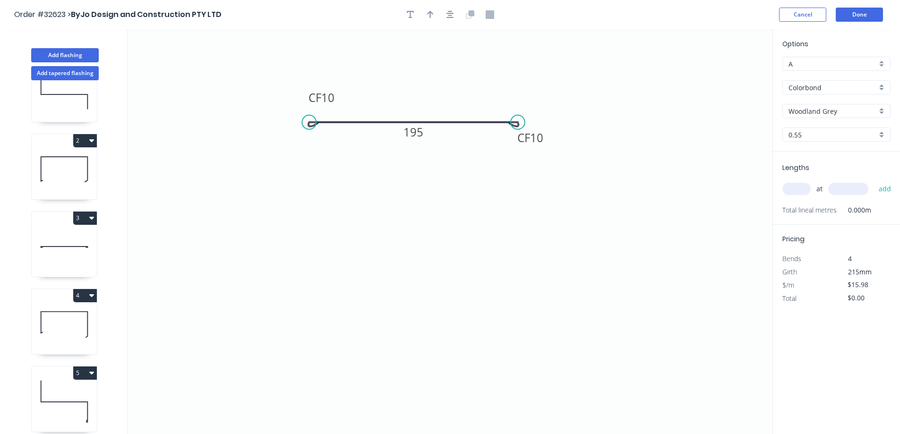
scroll to position [115, 0]
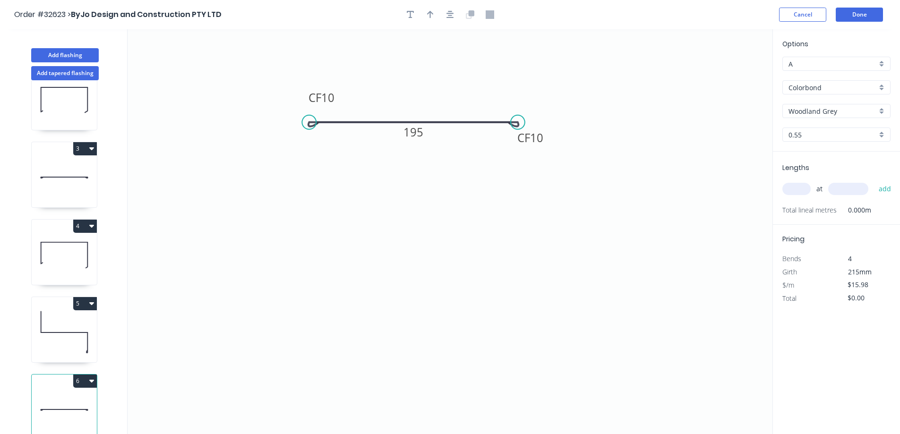
click at [64, 322] on icon at bounding box center [64, 332] width 65 height 60
type input "$13.79"
type input "$463.34"
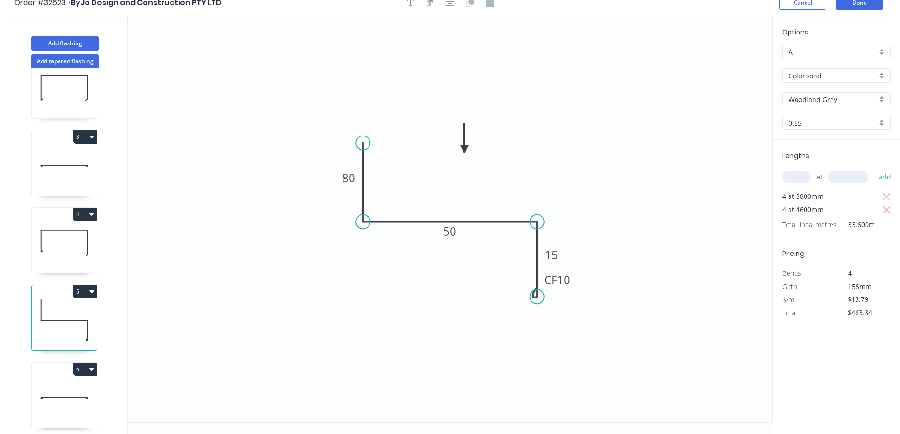
scroll to position [17, 0]
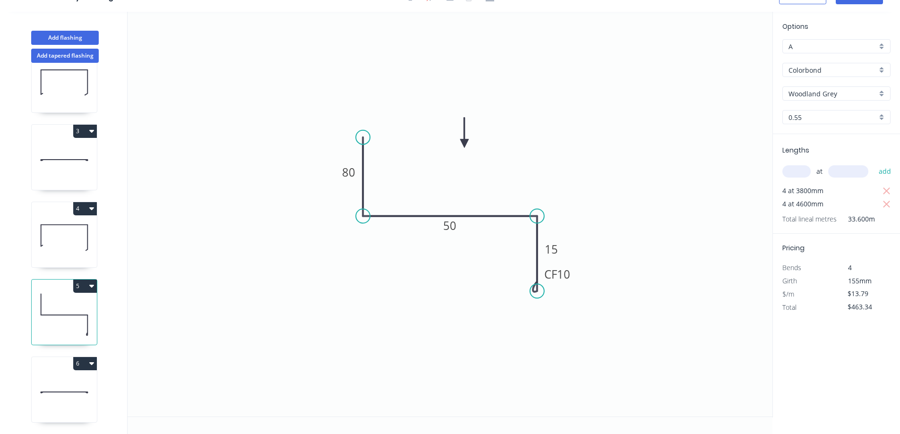
click at [63, 377] on icon at bounding box center [64, 392] width 65 height 60
type input "$15.98"
type input "$0.00"
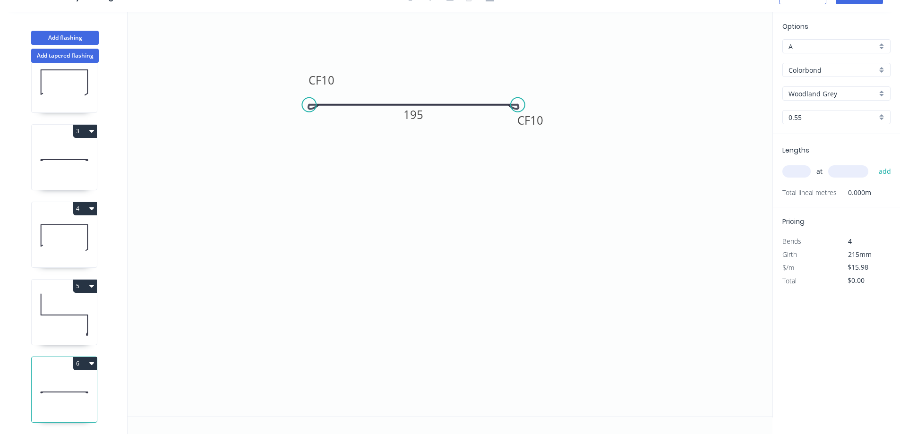
click at [800, 173] on input "text" at bounding box center [796, 171] width 28 height 12
type input "2"
type input "430"
click at [874, 163] on button "add" at bounding box center [885, 171] width 22 height 16
type input "$31.96"
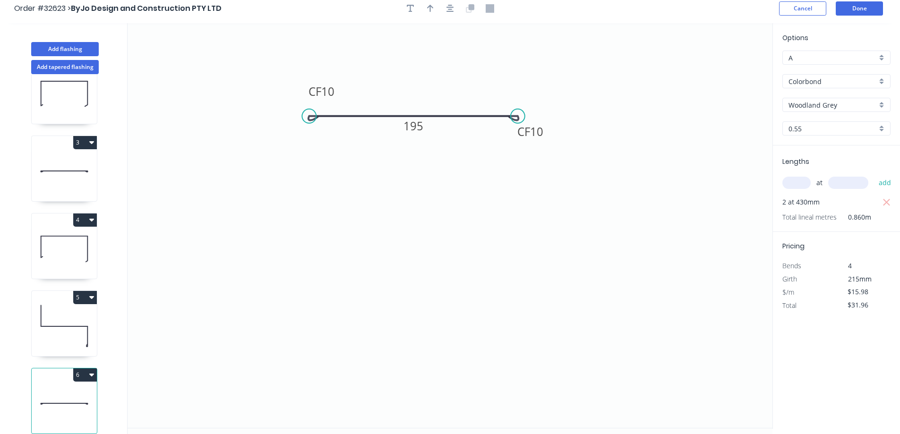
scroll to position [0, 0]
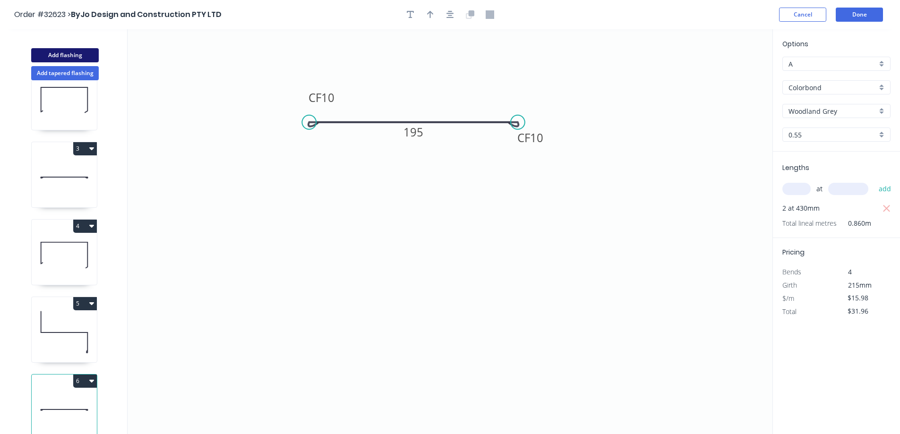
click at [57, 54] on button "Add flashing" at bounding box center [65, 55] width 68 height 14
type input "$0.00"
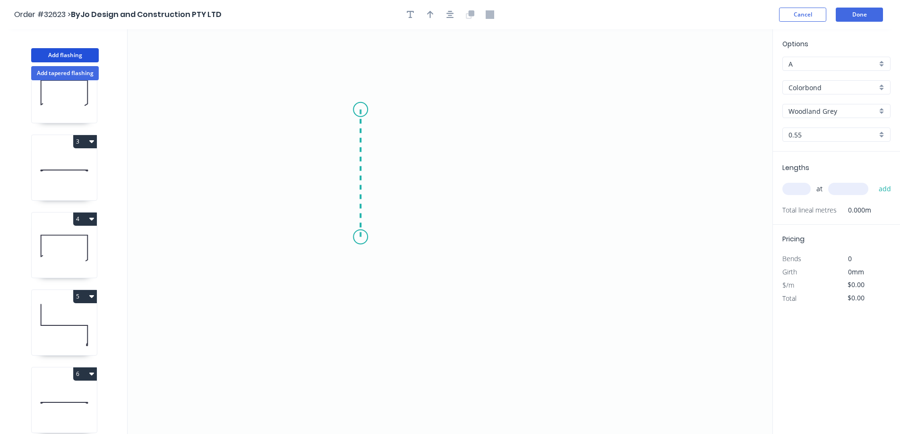
drag, startPoint x: 360, startPoint y: 110, endPoint x: 356, endPoint y: 237, distance: 127.6
click at [356, 237] on icon "0" at bounding box center [450, 231] width 645 height 405
click at [359, 106] on circle at bounding box center [360, 110] width 14 height 14
drag, startPoint x: 361, startPoint y: 110, endPoint x: 544, endPoint y: 113, distance: 182.4
click at [544, 113] on icon "0 ?" at bounding box center [450, 231] width 645 height 405
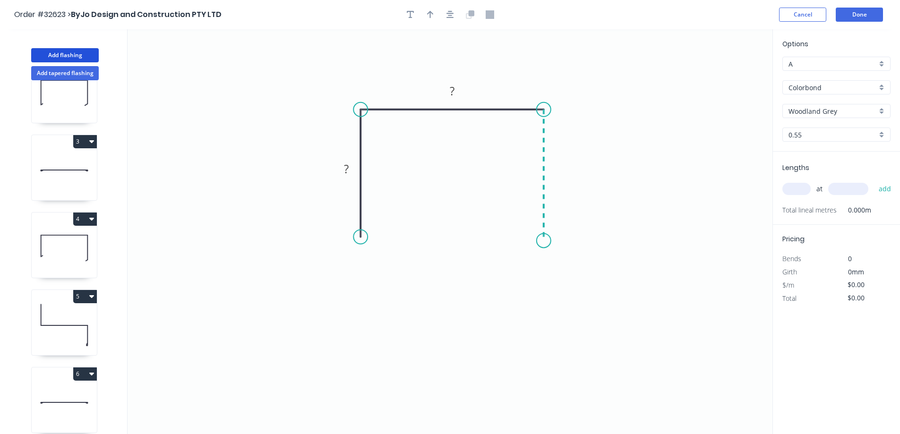
click at [545, 241] on icon "0 ? ?" at bounding box center [450, 231] width 645 height 405
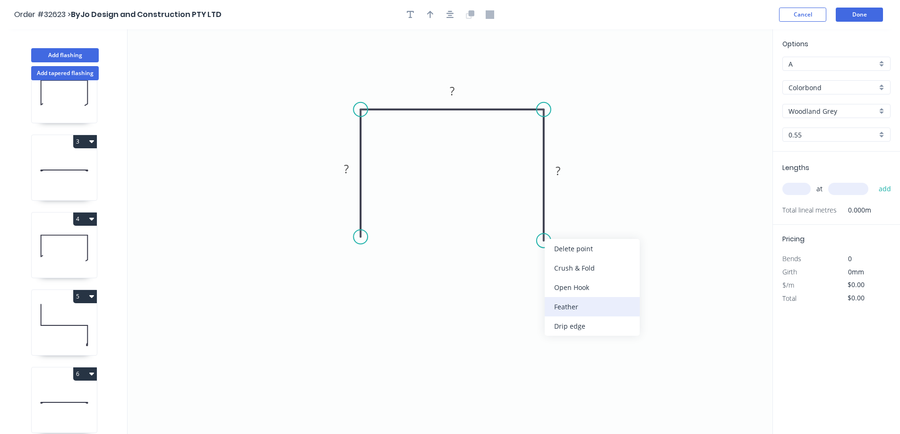
click at [571, 309] on div "Feather" at bounding box center [592, 306] width 95 height 19
click at [536, 222] on tspan "15" at bounding box center [529, 224] width 13 height 16
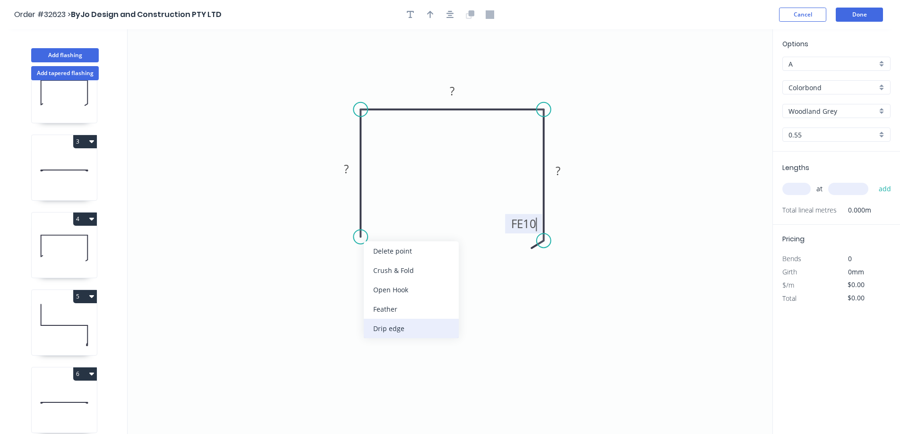
click at [409, 327] on div "Drip edge" at bounding box center [411, 328] width 95 height 19
click at [349, 168] on tspan "?" at bounding box center [346, 169] width 5 height 16
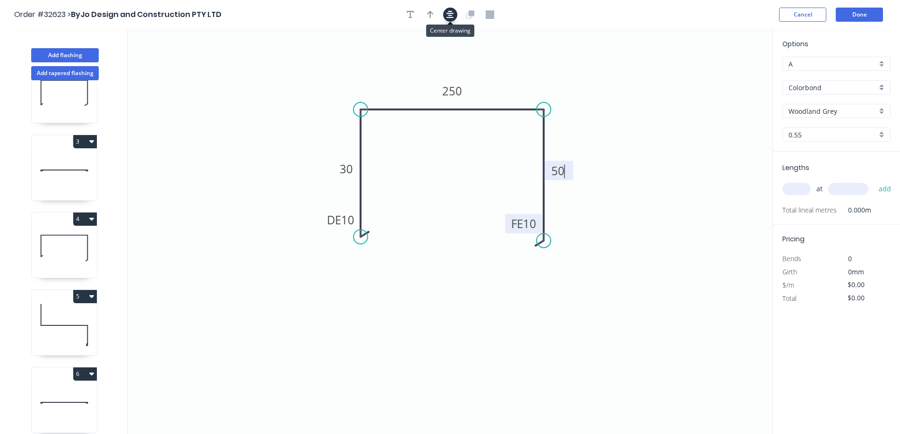
click at [452, 15] on icon "button" at bounding box center [450, 14] width 8 height 9
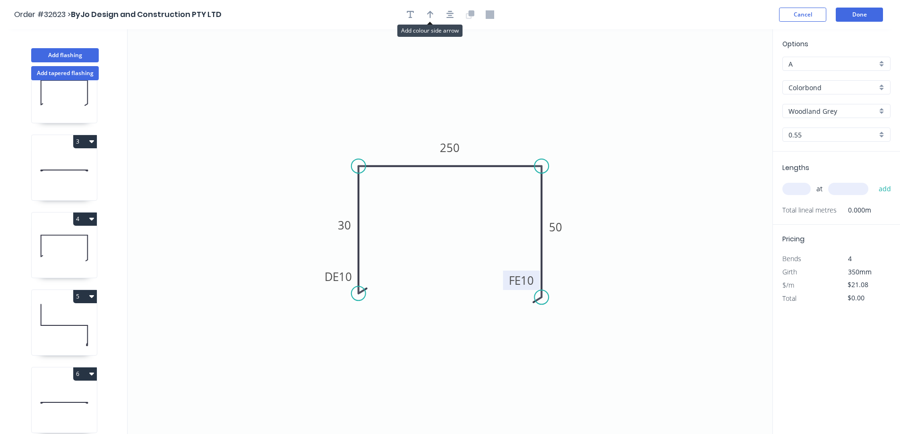
drag, startPoint x: 430, startPoint y: 17, endPoint x: 484, endPoint y: 80, distance: 83.1
click at [430, 17] on icon "button" at bounding box center [430, 15] width 7 height 8
drag, startPoint x: 723, startPoint y: 75, endPoint x: 473, endPoint y: 122, distance: 254.0
click at [473, 122] on icon at bounding box center [473, 111] width 9 height 30
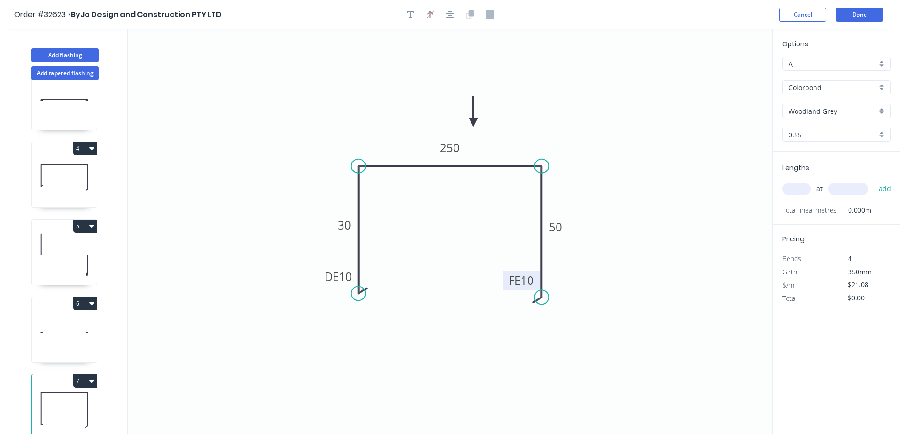
scroll to position [192, 0]
click at [85, 314] on icon at bounding box center [64, 332] width 65 height 60
type input "$15.98"
type input "$31.96"
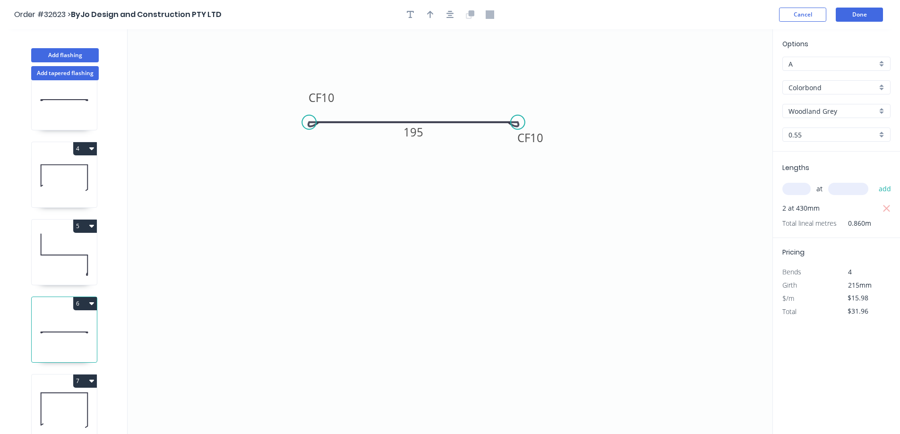
click at [89, 234] on icon at bounding box center [64, 254] width 65 height 60
type input "$13.79"
type input "$463.34"
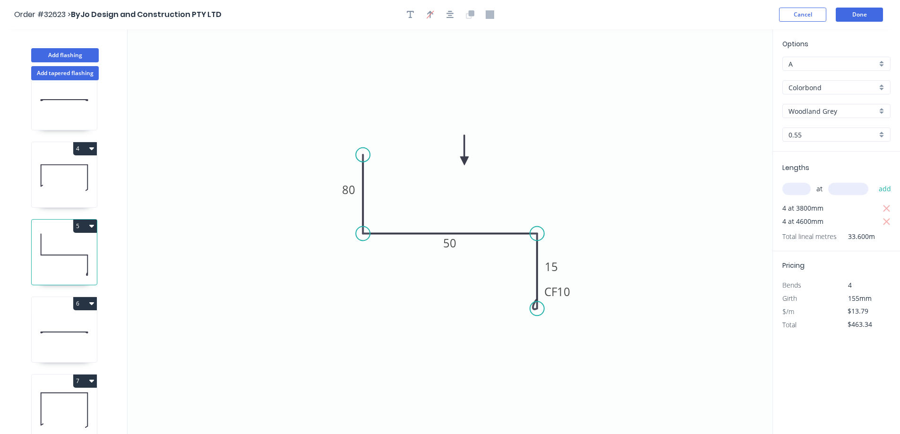
click at [840, 111] on input "Woodland Grey" at bounding box center [832, 111] width 88 height 10
click at [823, 129] on div "Monument" at bounding box center [836, 129] width 107 height 17
click at [71, 166] on icon at bounding box center [64, 177] width 65 height 60
type input "Woodland Grey"
type input "$21.96"
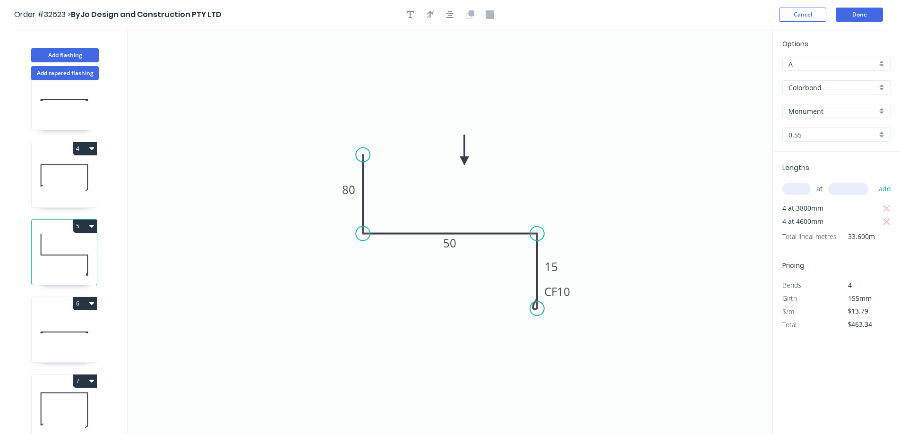
type input "$307.44"
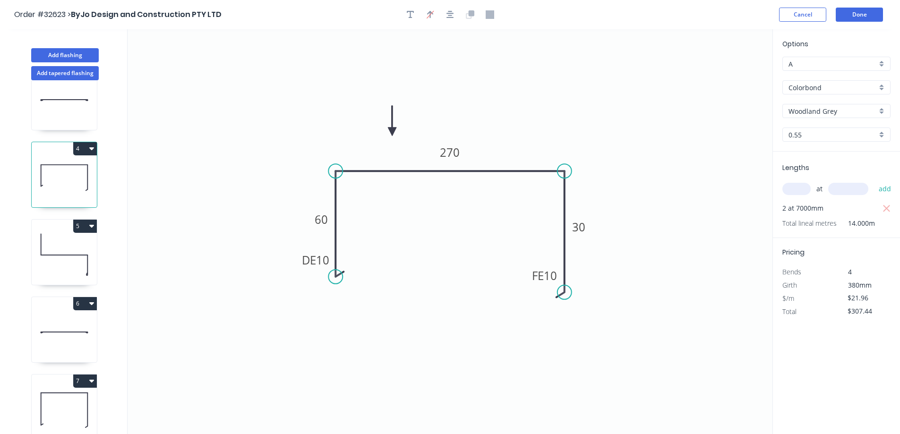
click at [66, 104] on icon at bounding box center [64, 99] width 65 height 60
type input "Monument"
type input "$17.73"
type input "$35.46"
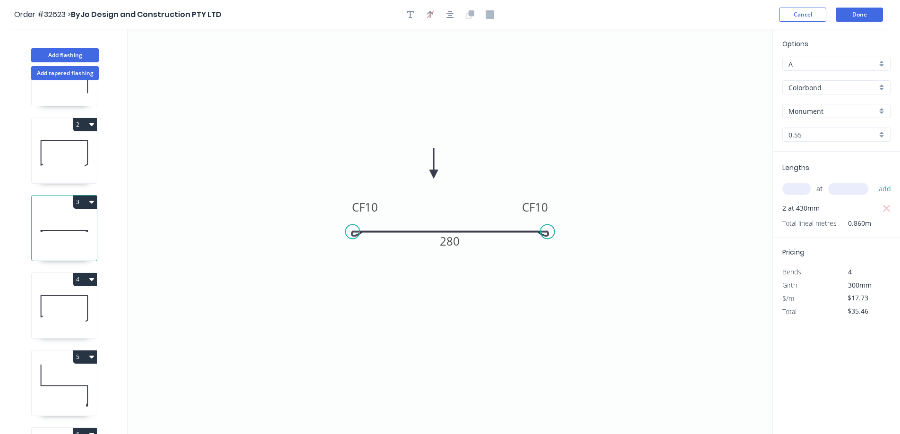
scroll to position [51, 0]
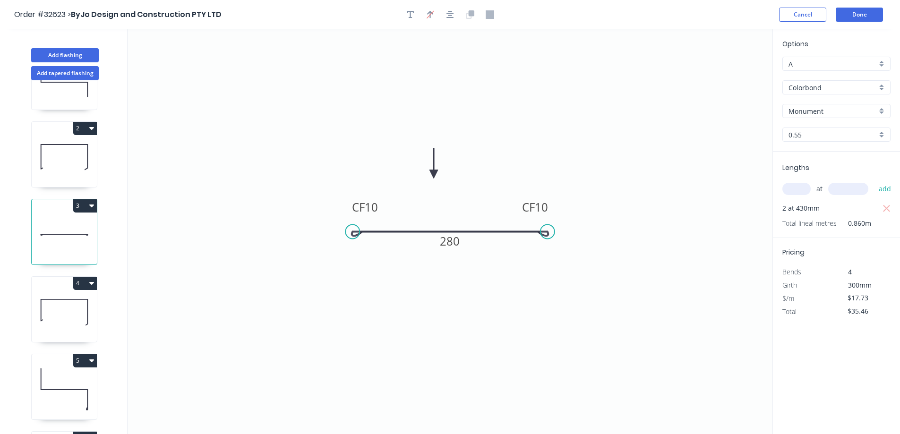
click at [65, 161] on icon at bounding box center [64, 157] width 65 height 60
type input "Woodland Grey"
type input "$21.96"
type input "$43.92"
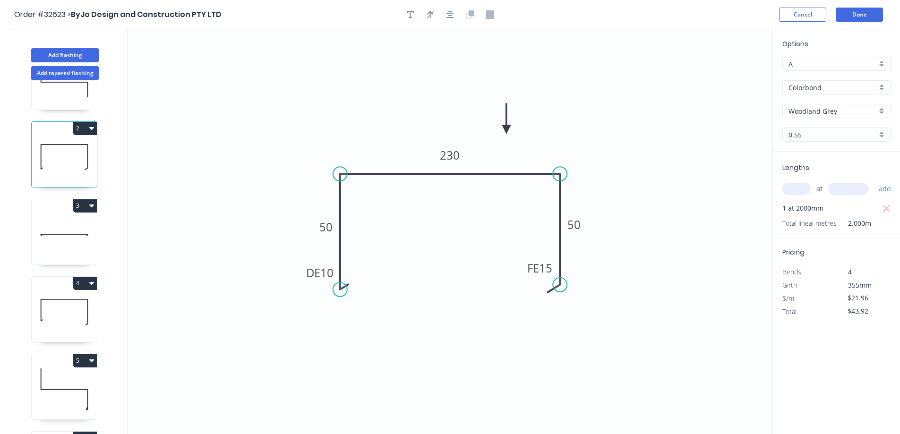
scroll to position [0, 0]
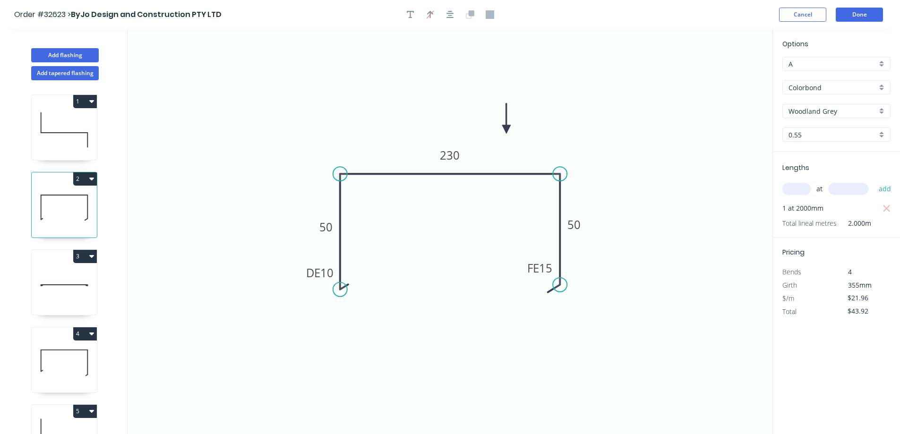
click at [65, 137] on icon at bounding box center [64, 130] width 65 height 60
type input "$37.95"
type input "$994.29"
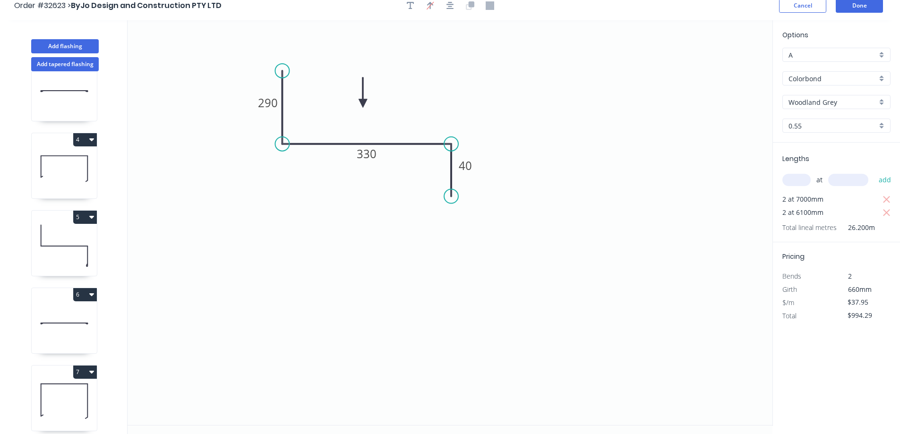
scroll to position [17, 0]
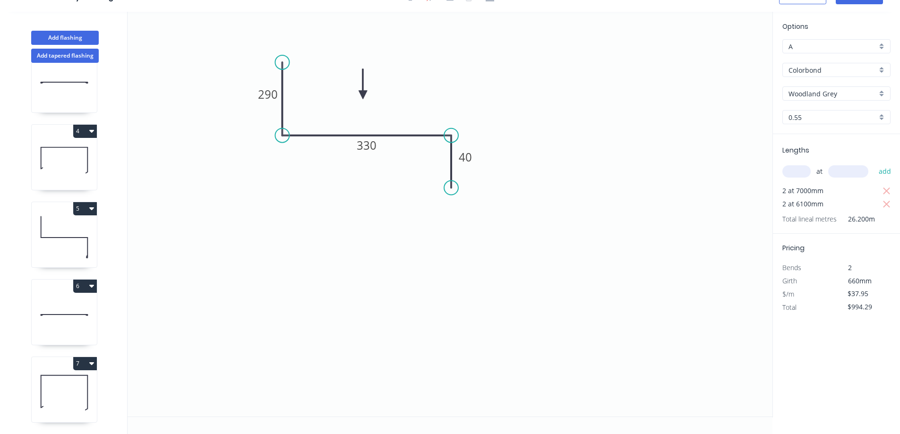
click at [65, 376] on icon at bounding box center [64, 392] width 65 height 60
type input "$21.08"
type input "$0.00"
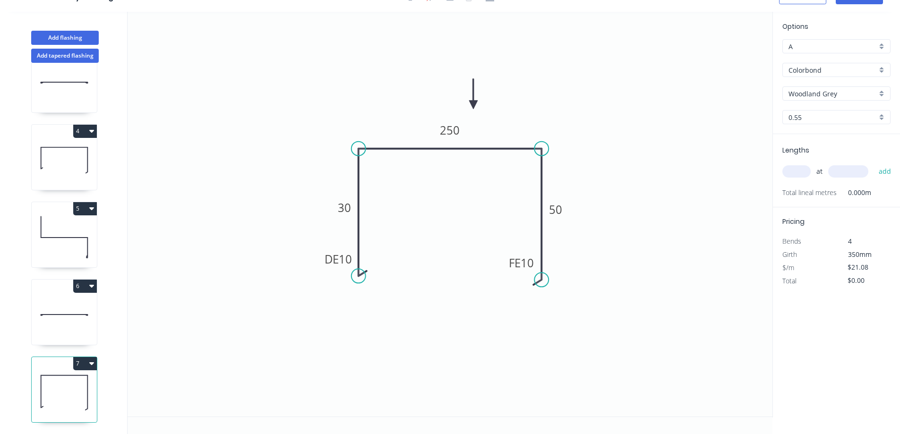
click at [801, 173] on input "text" at bounding box center [796, 171] width 28 height 12
type input "1"
type input "4500"
click at [874, 163] on button "add" at bounding box center [885, 171] width 22 height 16
type input "$94.86"
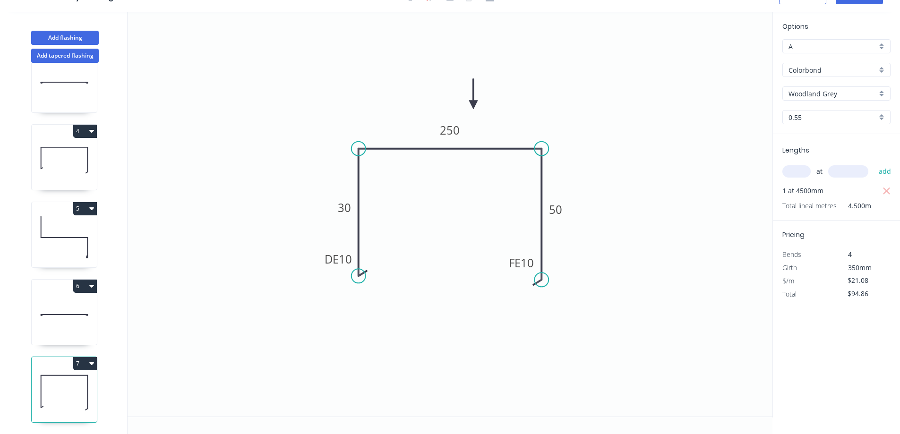
click at [71, 295] on icon at bounding box center [64, 314] width 65 height 60
type input "$15.98"
type input "$31.96"
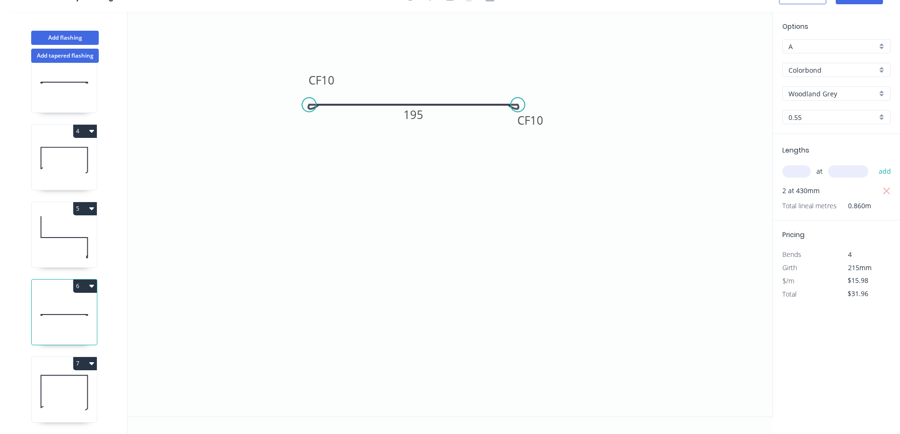
click at [71, 227] on icon at bounding box center [64, 237] width 65 height 60
type input "Monument"
type input "$13.79"
type input "$463.34"
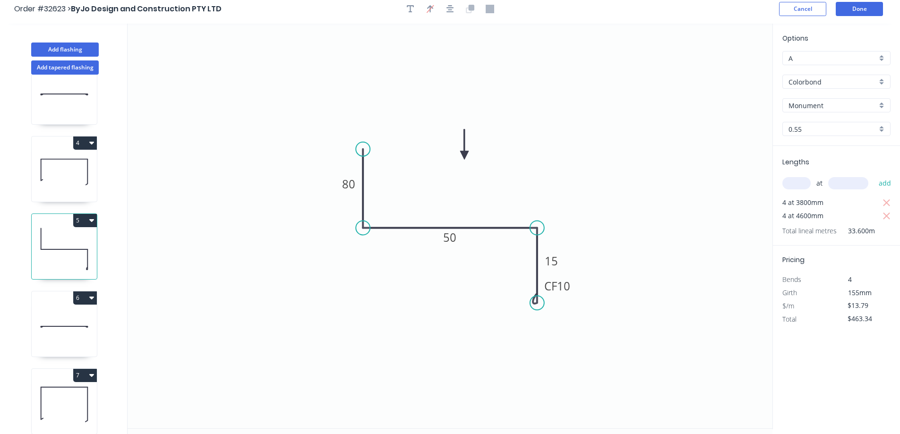
scroll to position [0, 0]
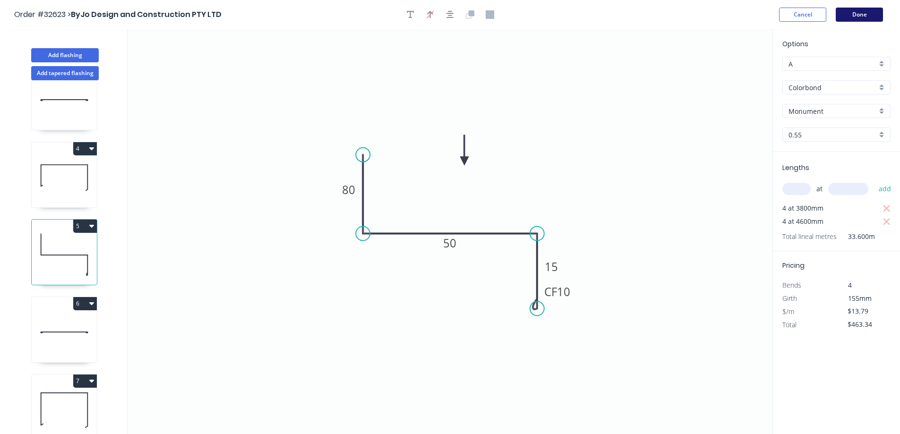
click at [843, 19] on button "Done" at bounding box center [859, 15] width 47 height 14
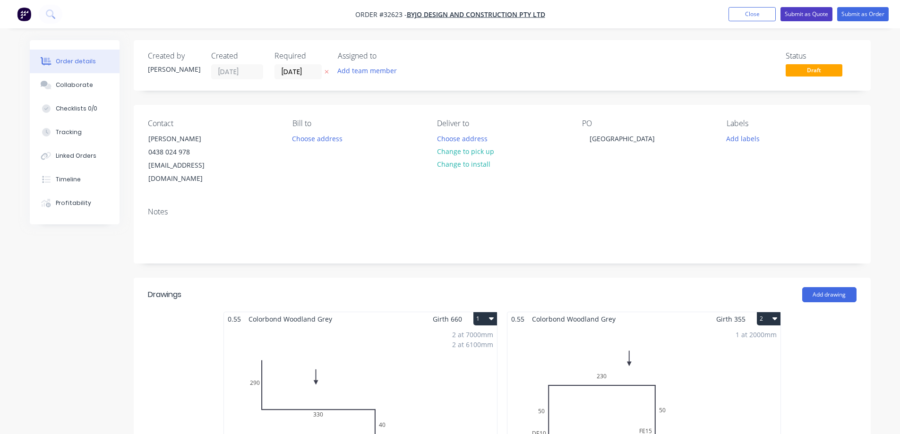
click at [822, 17] on button "Submit as Quote" at bounding box center [806, 14] width 52 height 14
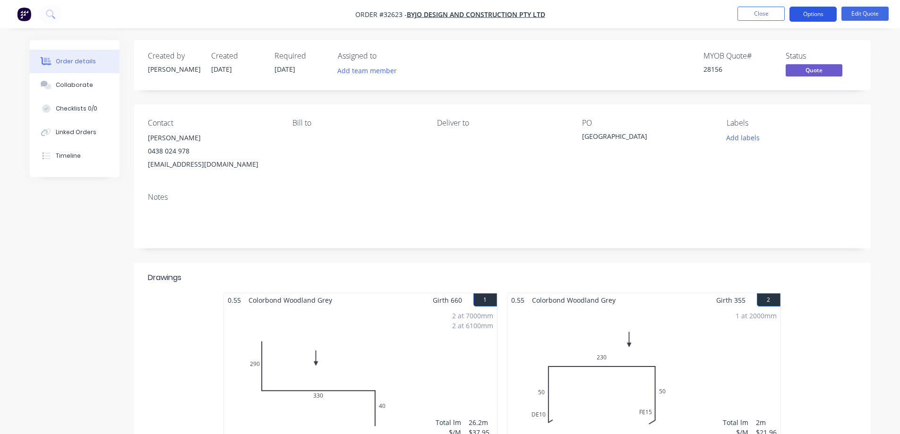
click at [804, 17] on button "Options" at bounding box center [812, 14] width 47 height 15
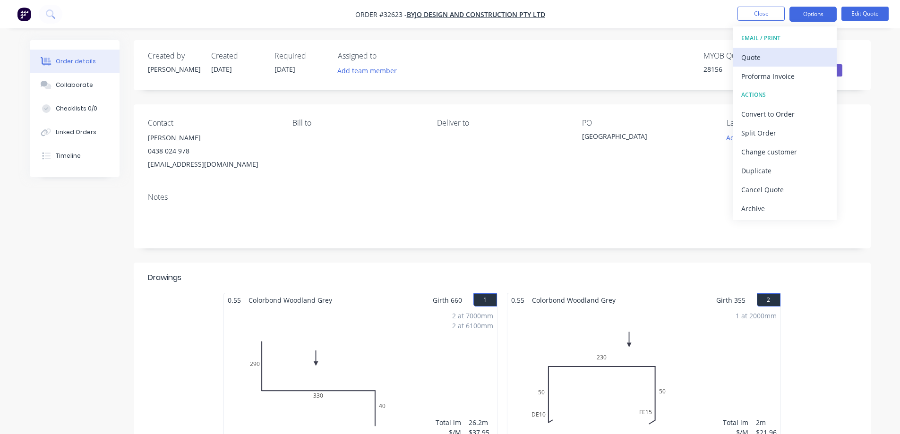
click at [762, 63] on div "Quote" at bounding box center [784, 58] width 87 height 14
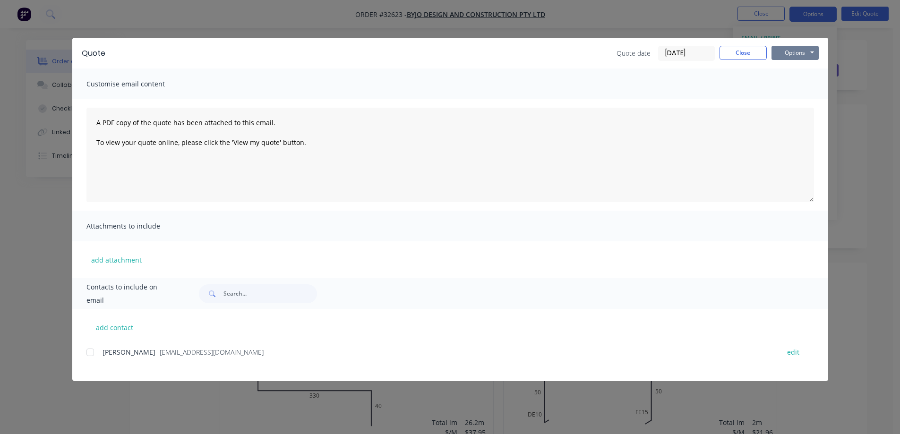
click at [790, 53] on button "Options" at bounding box center [794, 53] width 47 height 14
click at [799, 85] on button "Print" at bounding box center [801, 85] width 60 height 16
click at [736, 53] on button "Close" at bounding box center [743, 53] width 47 height 14
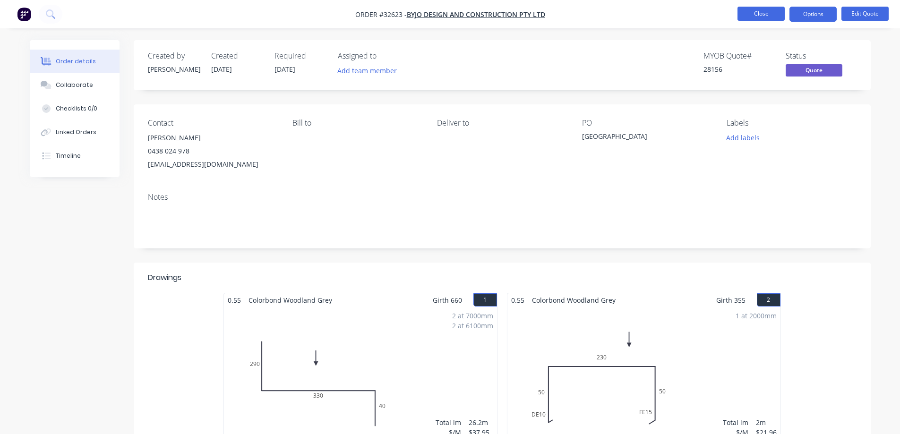
click at [745, 14] on button "Close" at bounding box center [760, 14] width 47 height 14
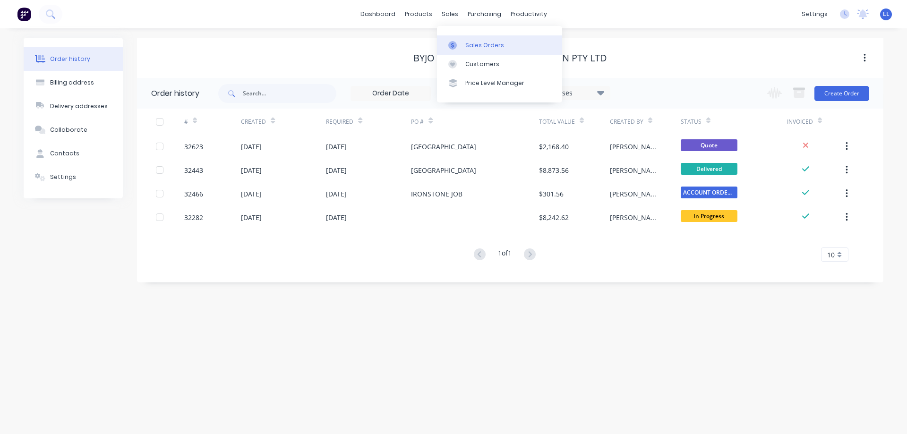
click at [459, 42] on div at bounding box center [455, 45] width 14 height 9
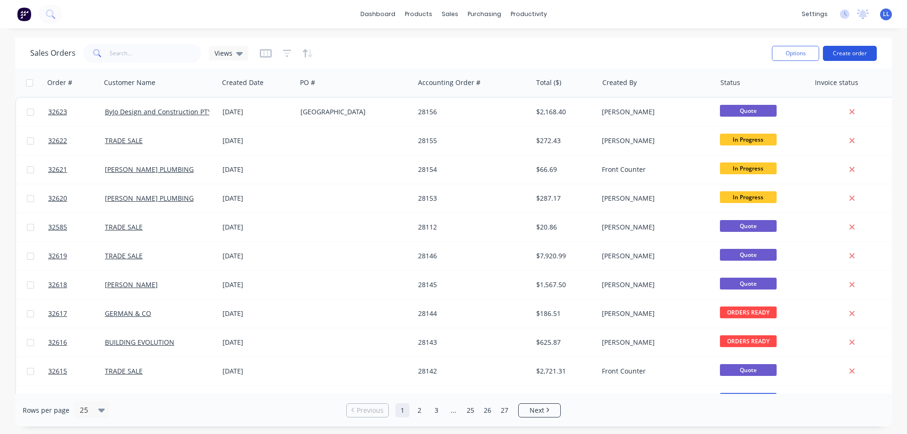
click at [853, 53] on button "Create order" at bounding box center [850, 53] width 54 height 15
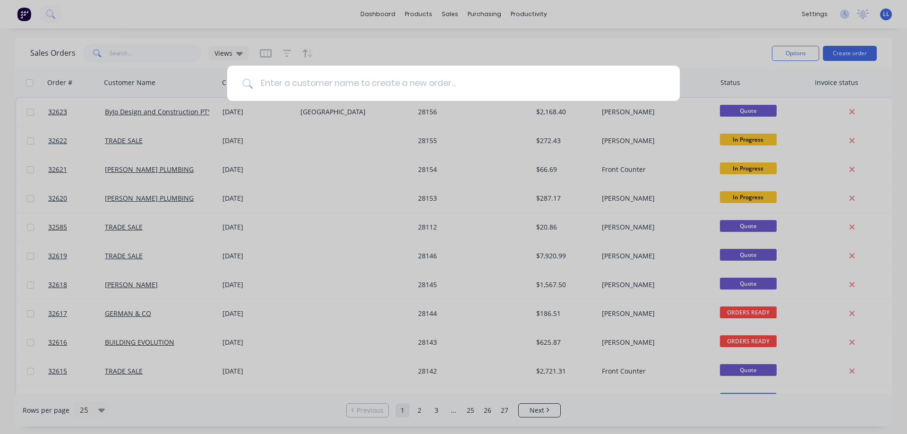
click at [394, 89] on input at bounding box center [459, 83] width 412 height 35
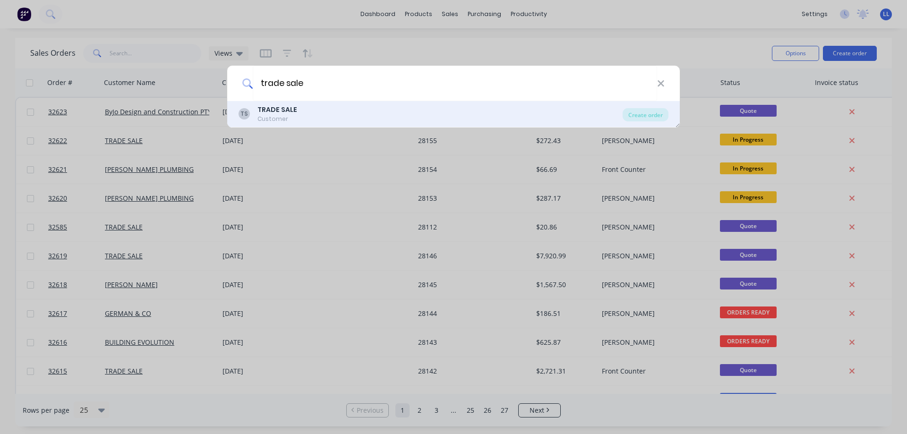
type input "trade sale"
click at [284, 107] on b "TRADE SALE" at bounding box center [277, 109] width 40 height 9
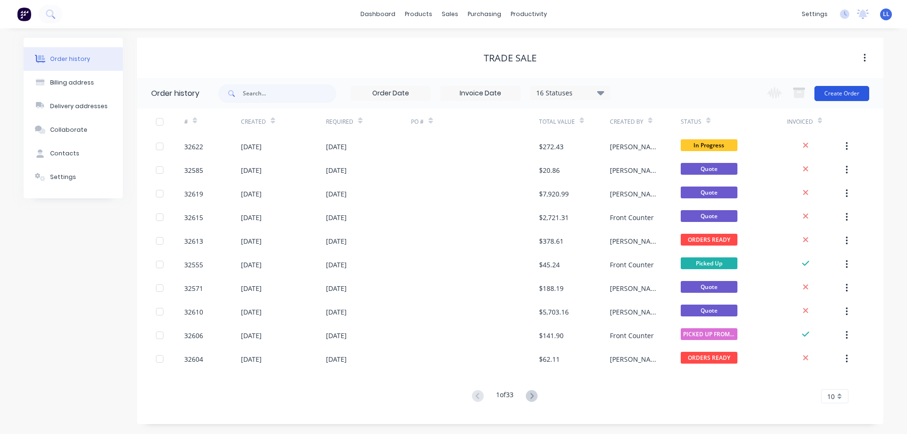
click at [843, 93] on button "Create Order" at bounding box center [841, 93] width 55 height 15
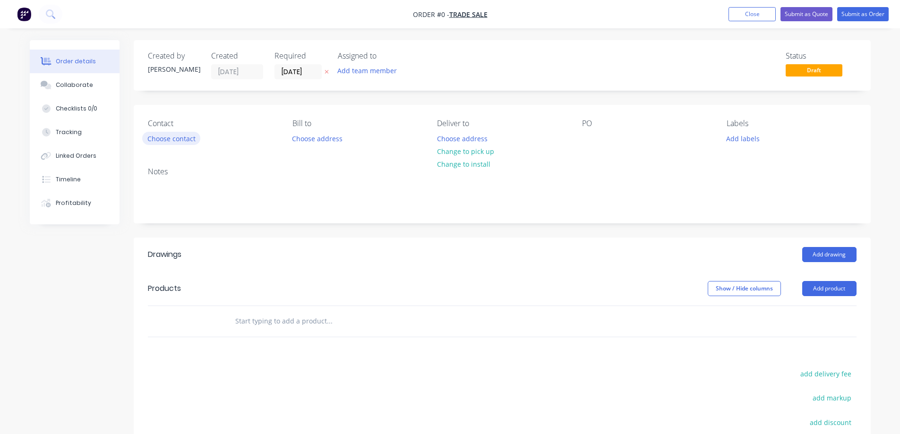
click at [153, 142] on button "Choose contact" at bounding box center [171, 138] width 58 height 13
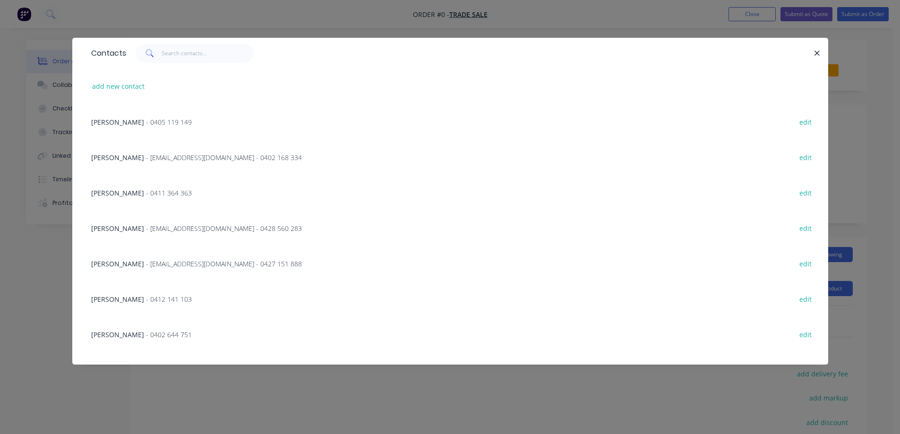
click at [181, 77] on div "add new contact" at bounding box center [450, 86] width 728 height 35
click at [191, 56] on input "text" at bounding box center [208, 53] width 92 height 19
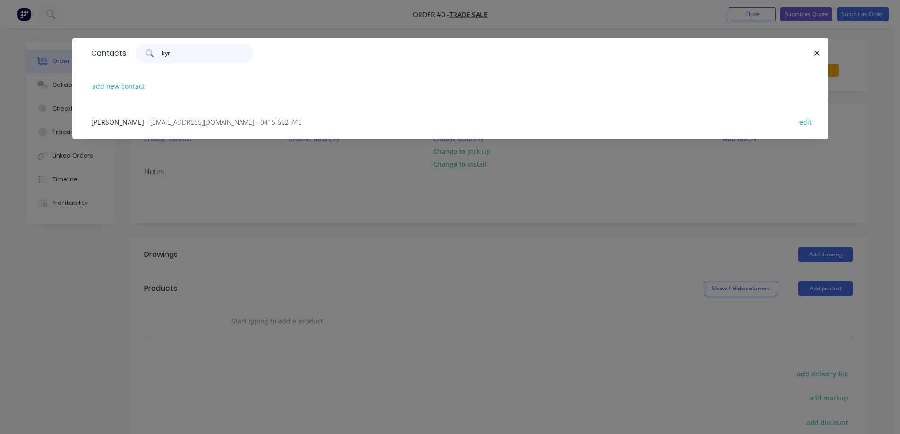
type input "kyr"
click at [190, 122] on span "- [EMAIL_ADDRESS][DOMAIN_NAME] - 0415 662 745" at bounding box center [224, 122] width 156 height 9
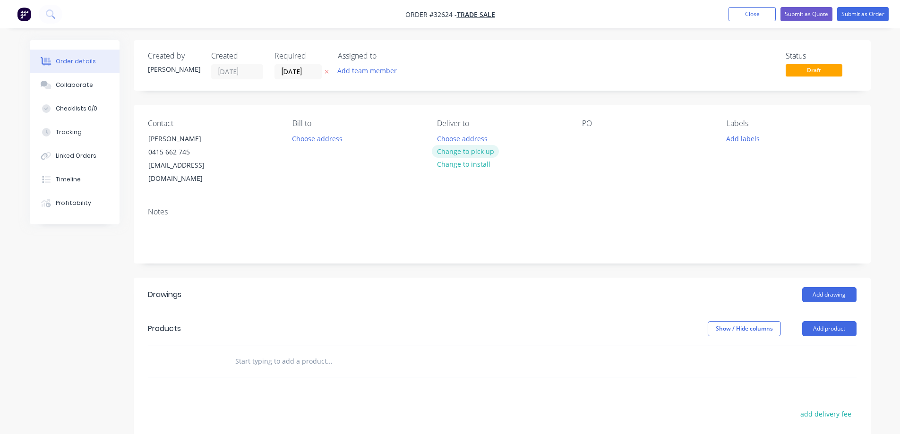
click at [450, 152] on button "Change to pick up" at bounding box center [465, 151] width 67 height 13
click at [732, 141] on button "Add labels" at bounding box center [742, 138] width 43 height 13
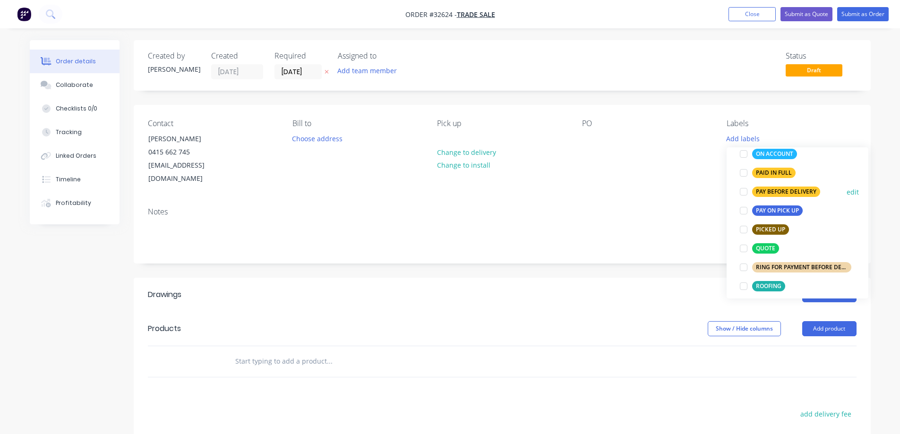
scroll to position [331, 0]
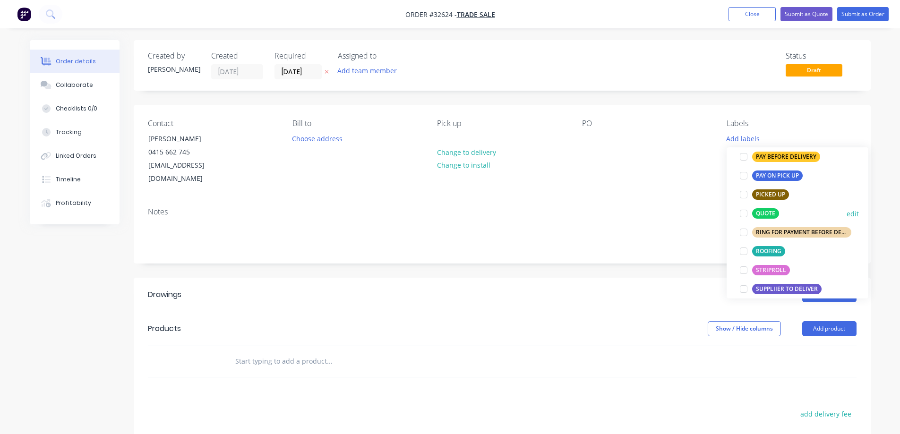
click at [740, 215] on div at bounding box center [743, 213] width 19 height 19
